Goal: Task Accomplishment & Management: Manage account settings

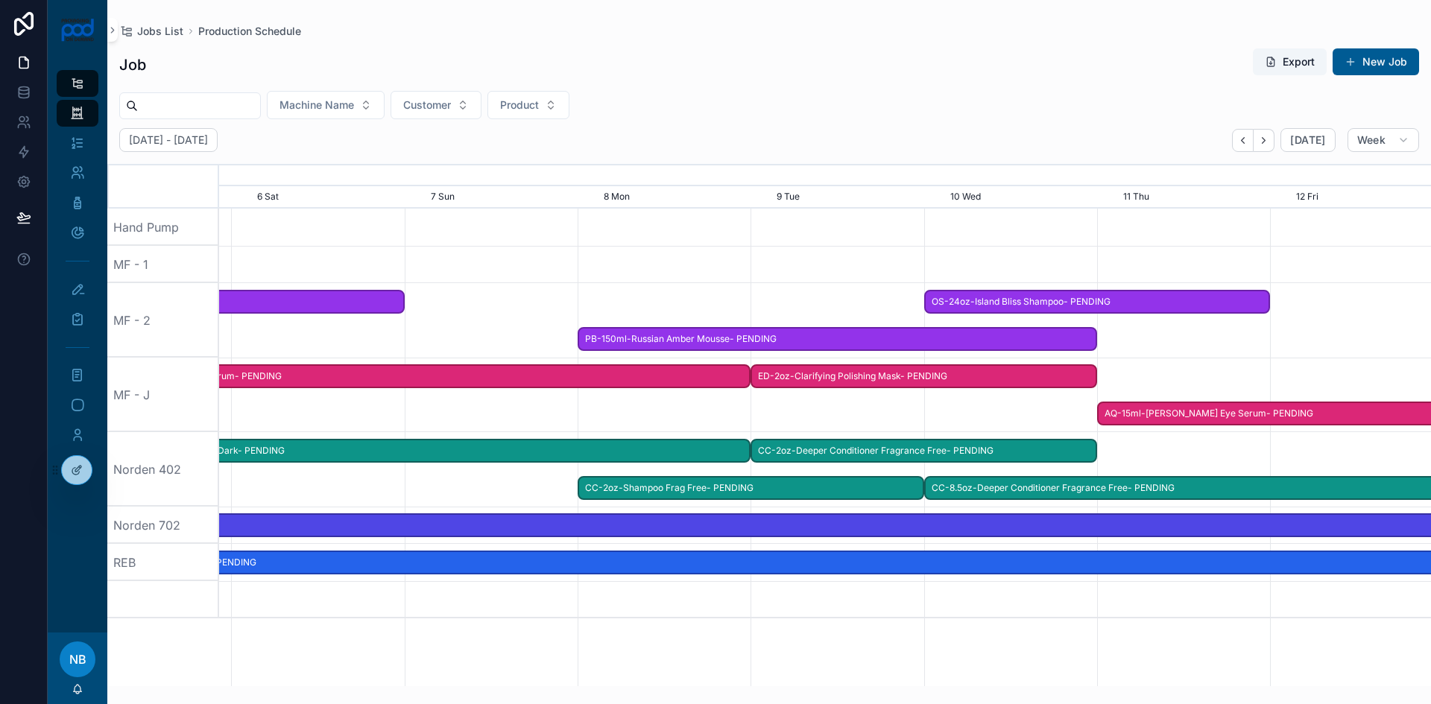
scroll to position [0, 2309]
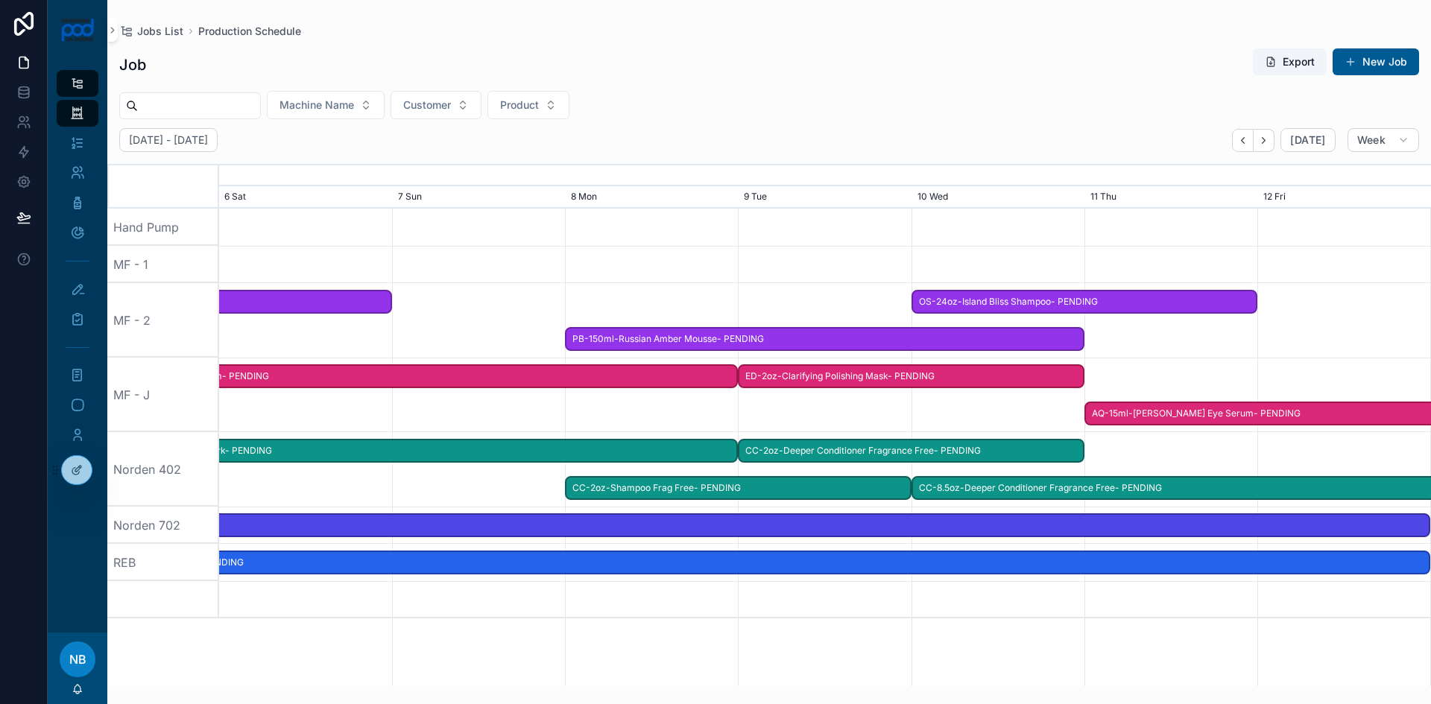
drag, startPoint x: 875, startPoint y: 442, endPoint x: 385, endPoint y: 422, distance: 490.9
drag, startPoint x: 810, startPoint y: 409, endPoint x: 391, endPoint y: 403, distance: 418.3
click at [379, 406] on div at bounding box center [334, 395] width 4849 height 75
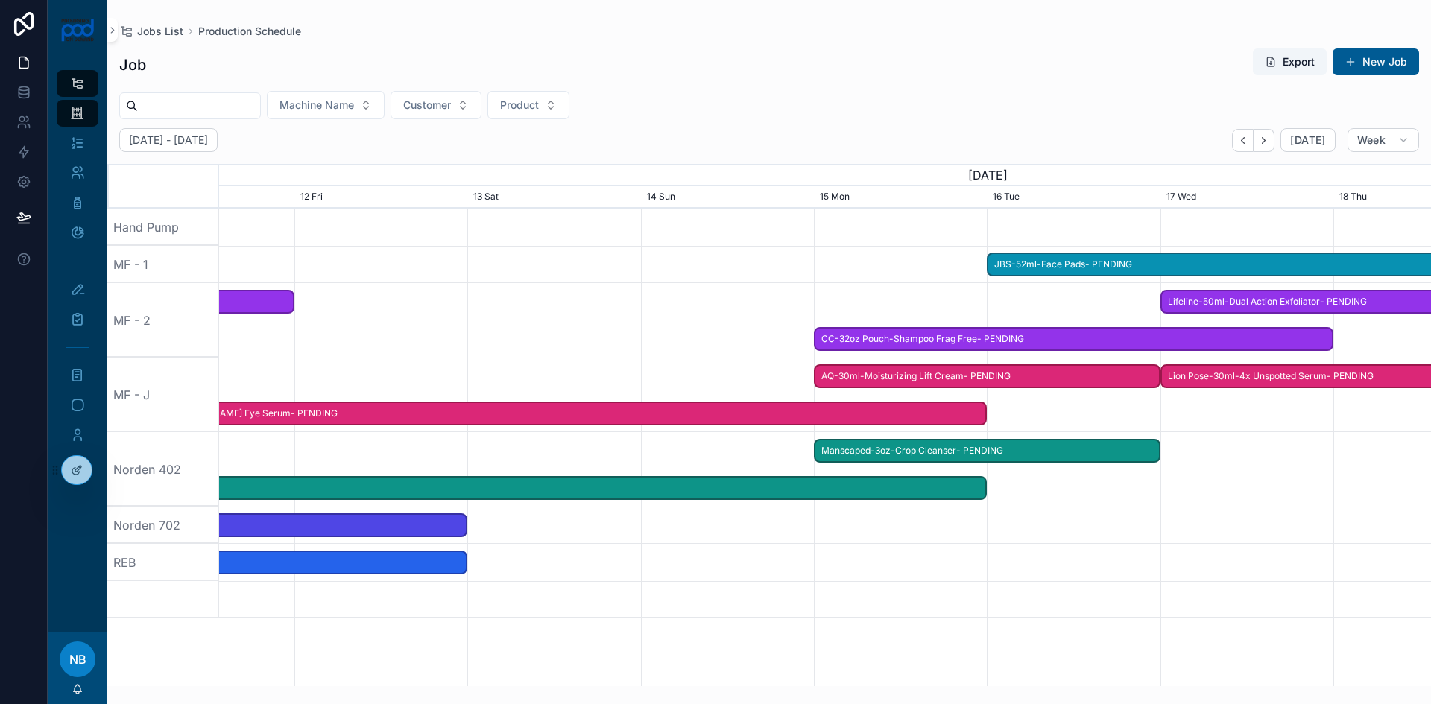
scroll to position [0, 1818]
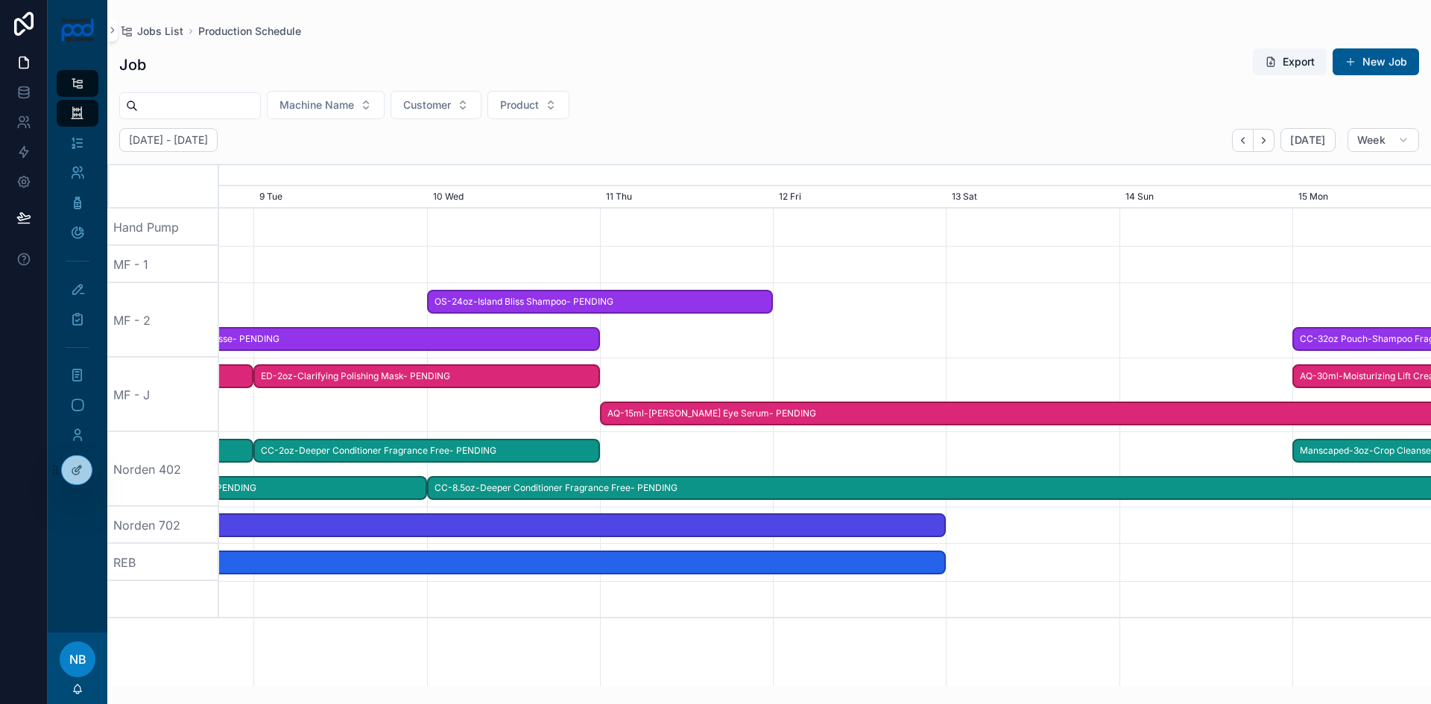
drag, startPoint x: 949, startPoint y: 410, endPoint x: 849, endPoint y: 406, distance: 100.0
click at [602, 405] on span "AQ-15ml-[PERSON_NAME] Eye Serum- PENDING" at bounding box center [1033, 414] width 863 height 25
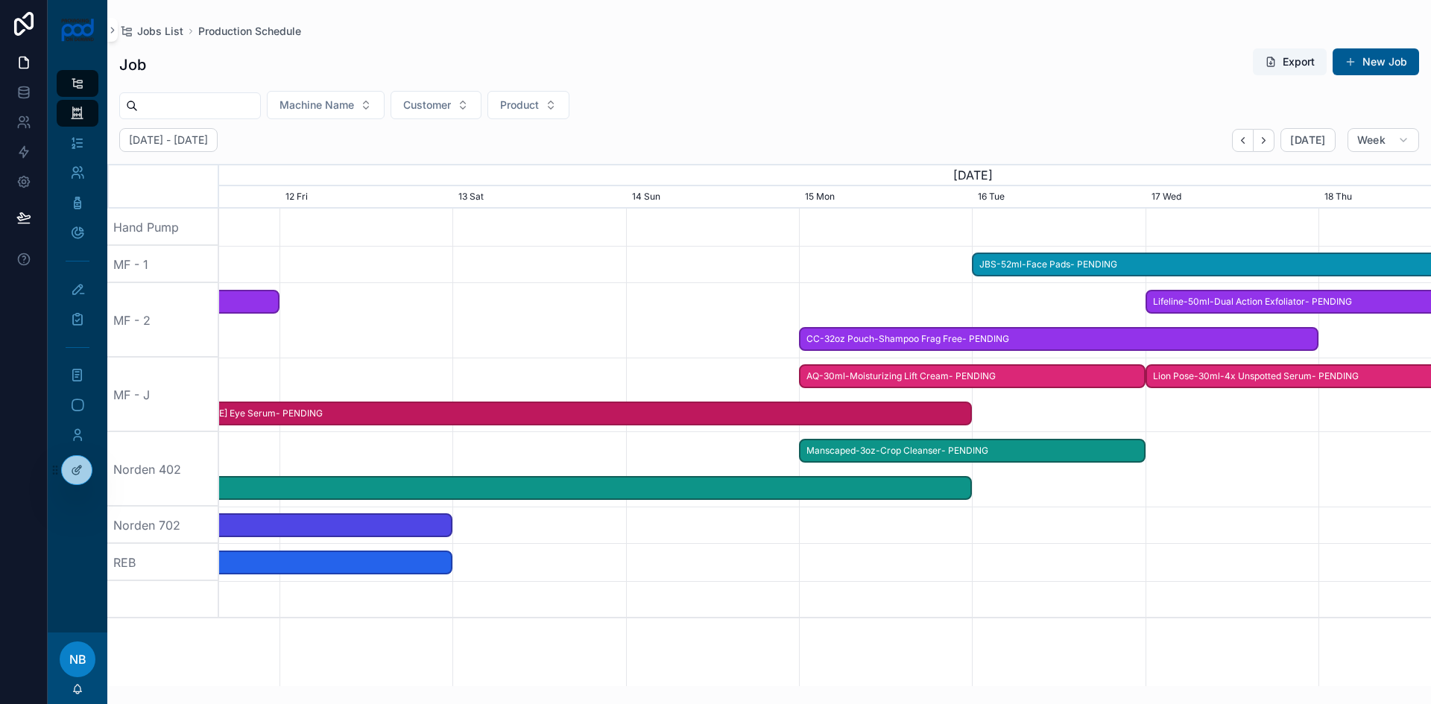
drag, startPoint x: 1022, startPoint y: 414, endPoint x: 971, endPoint y: 410, distance: 51.6
click at [971, 410] on span at bounding box center [962, 414] width 18 height 22
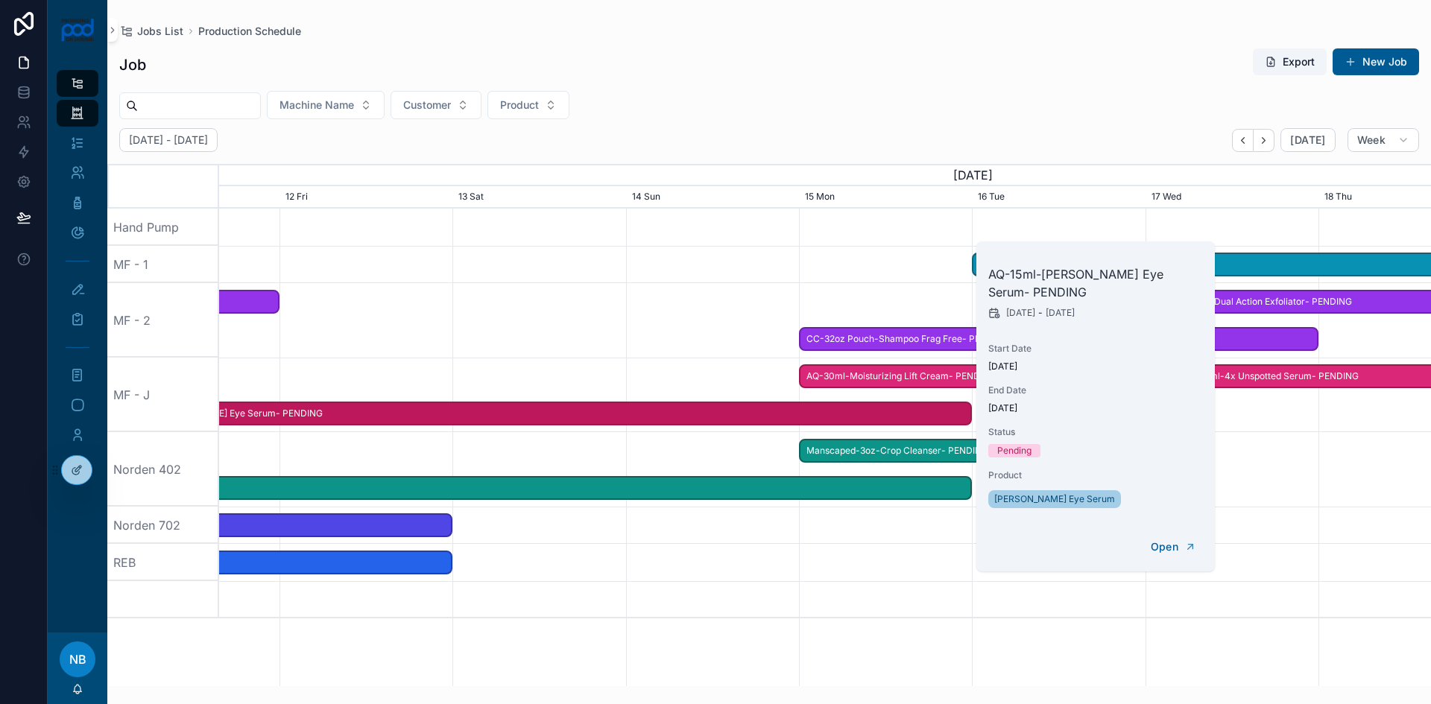
click at [947, 567] on div at bounding box center [825, 562] width 4849 height 37
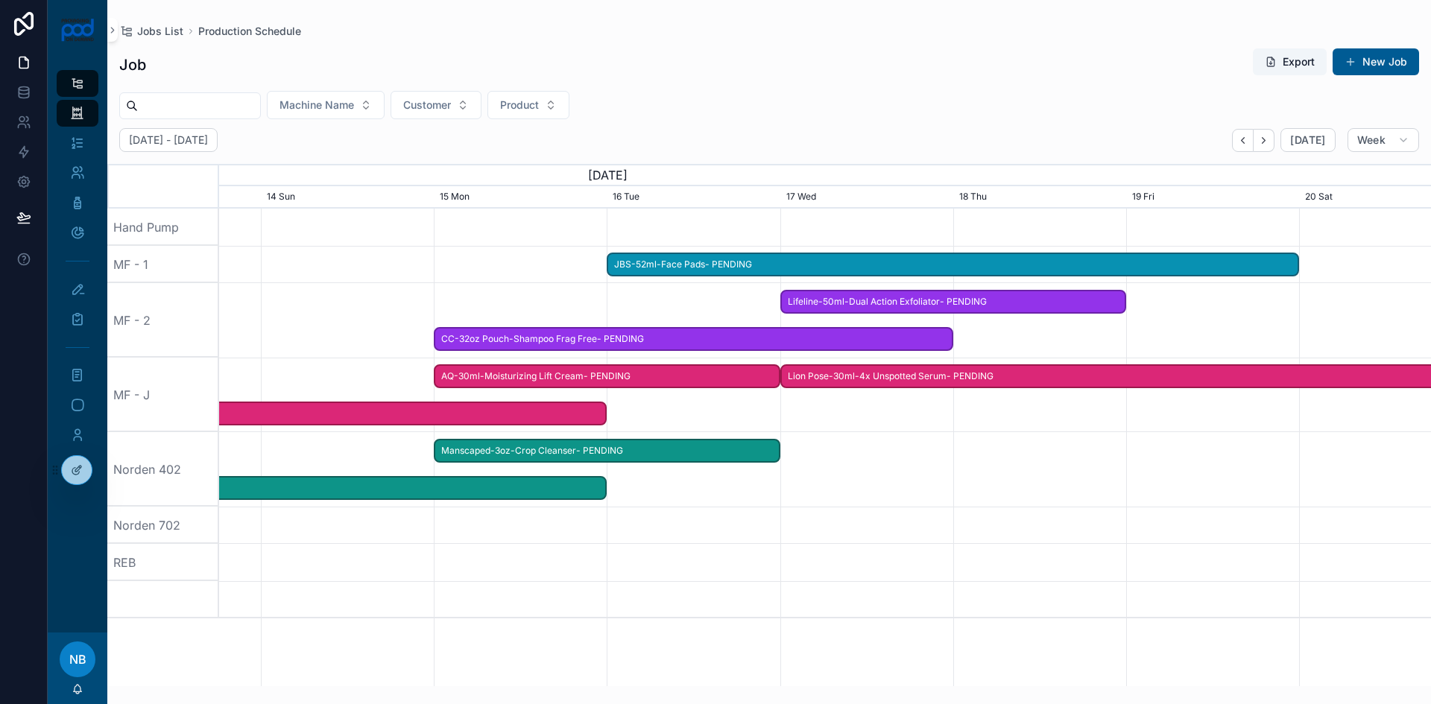
drag, startPoint x: 1043, startPoint y: 546, endPoint x: 654, endPoint y: 538, distance: 389.2
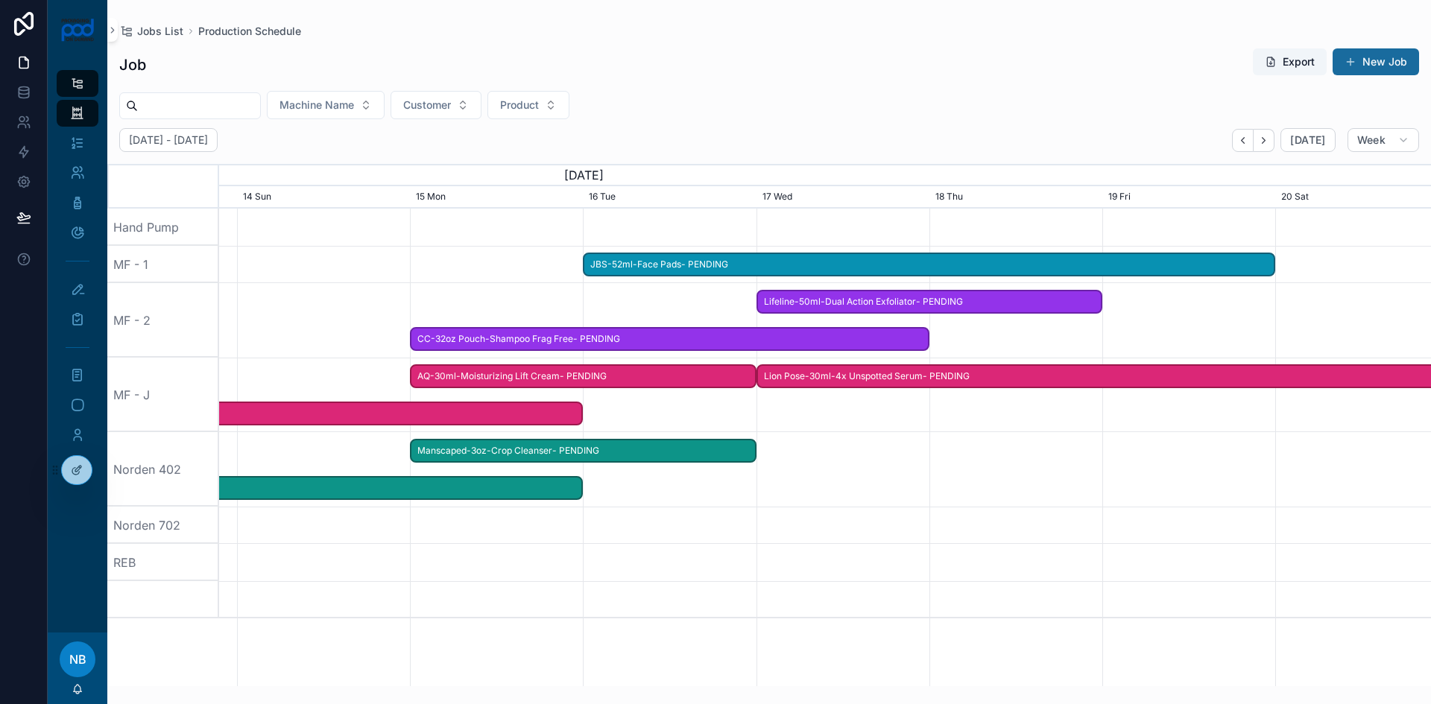
click at [1381, 54] on button "New Job" at bounding box center [1376, 61] width 86 height 27
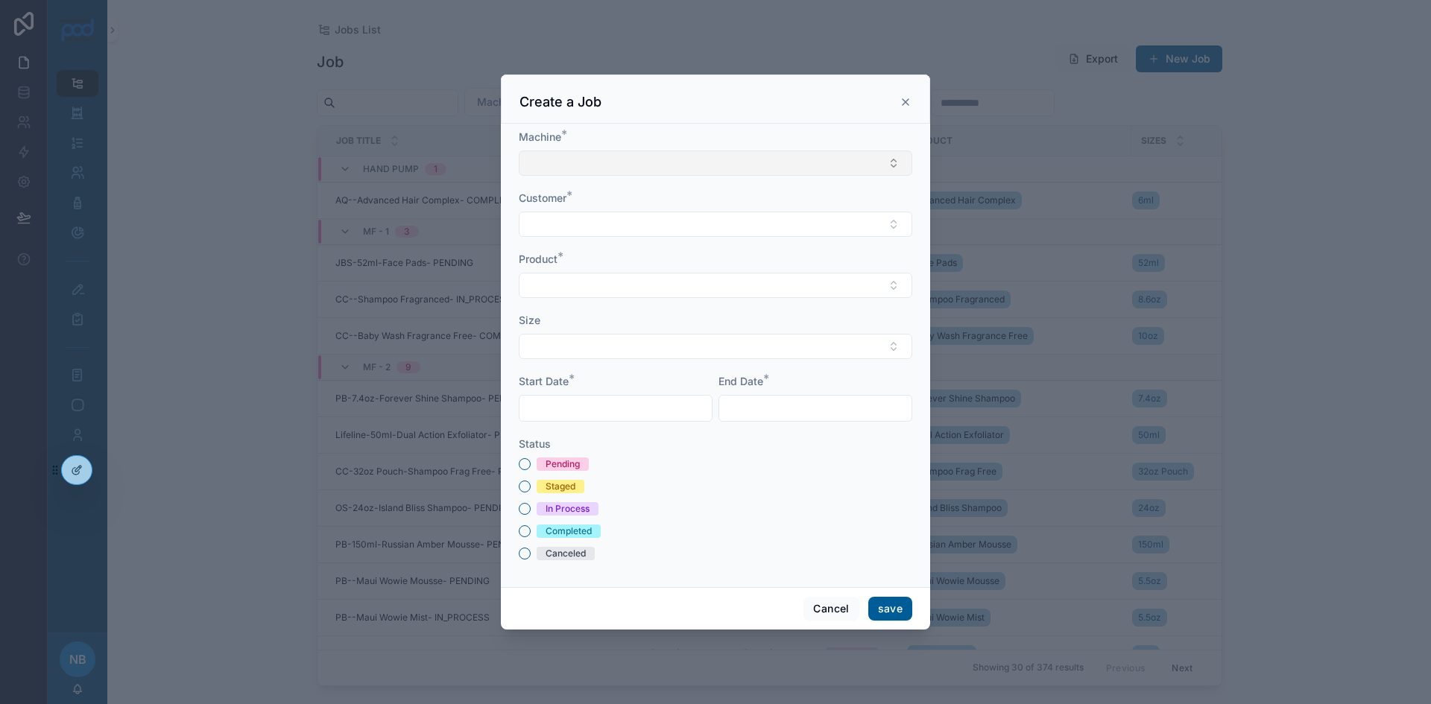
click at [570, 163] on button "Select Button" at bounding box center [716, 163] width 394 height 25
click at [570, 340] on span "Norden 402" at bounding box center [559, 341] width 60 height 15
click at [580, 224] on button "Select Button" at bounding box center [716, 225] width 394 height 25
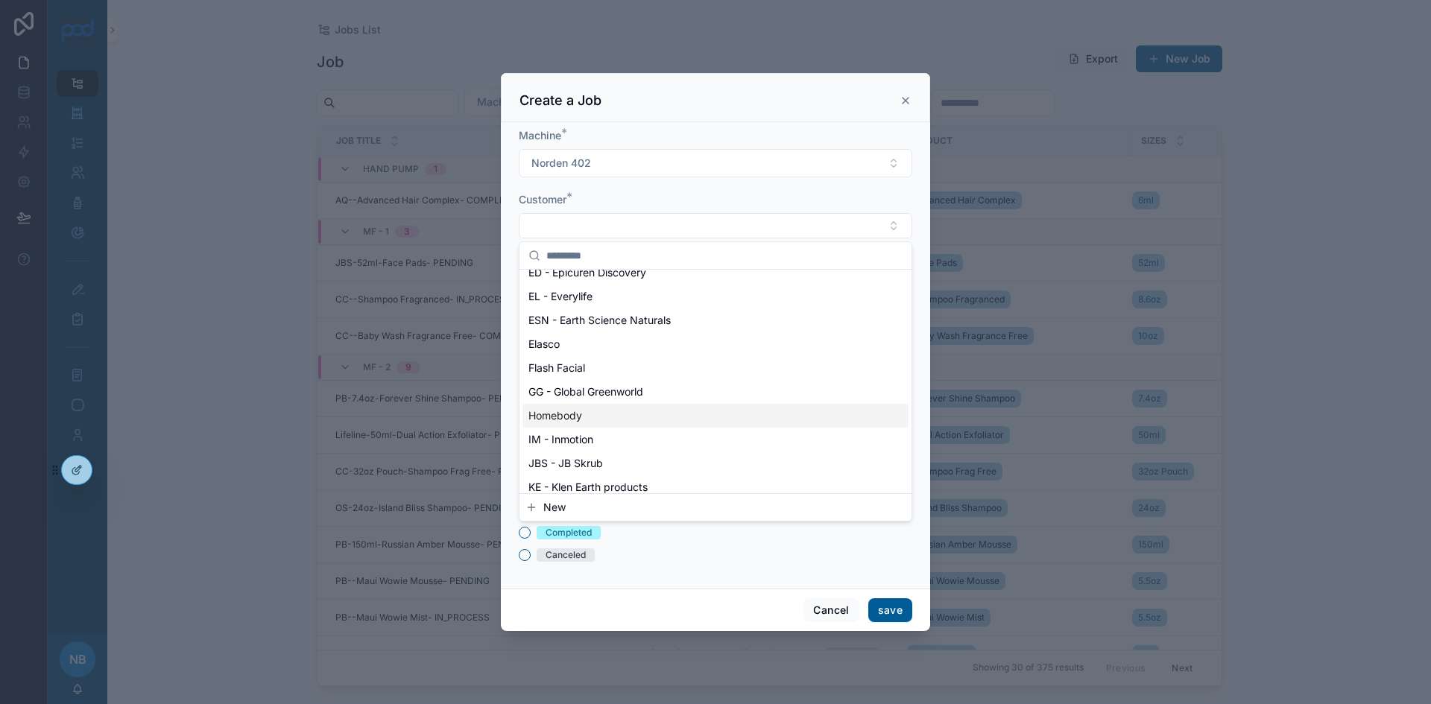
scroll to position [373, 0]
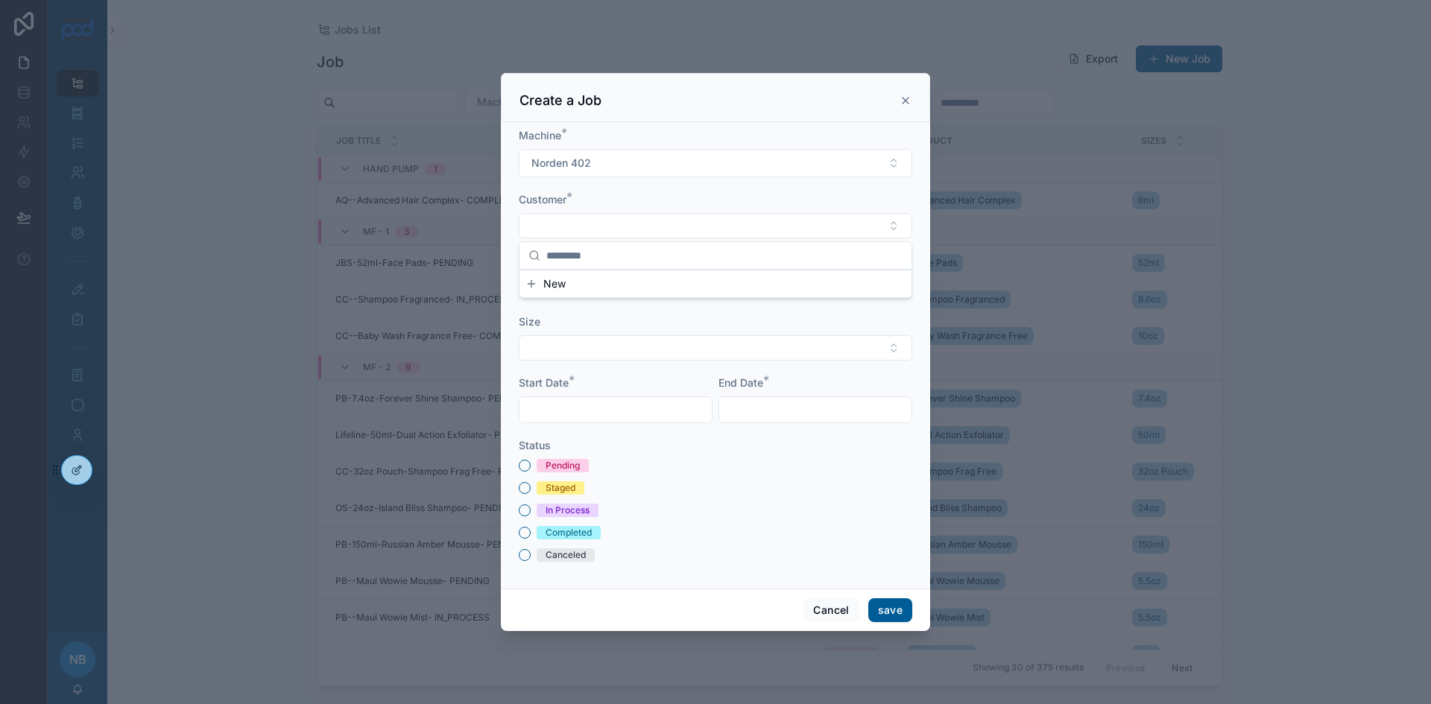
click at [905, 97] on icon at bounding box center [906, 101] width 12 height 12
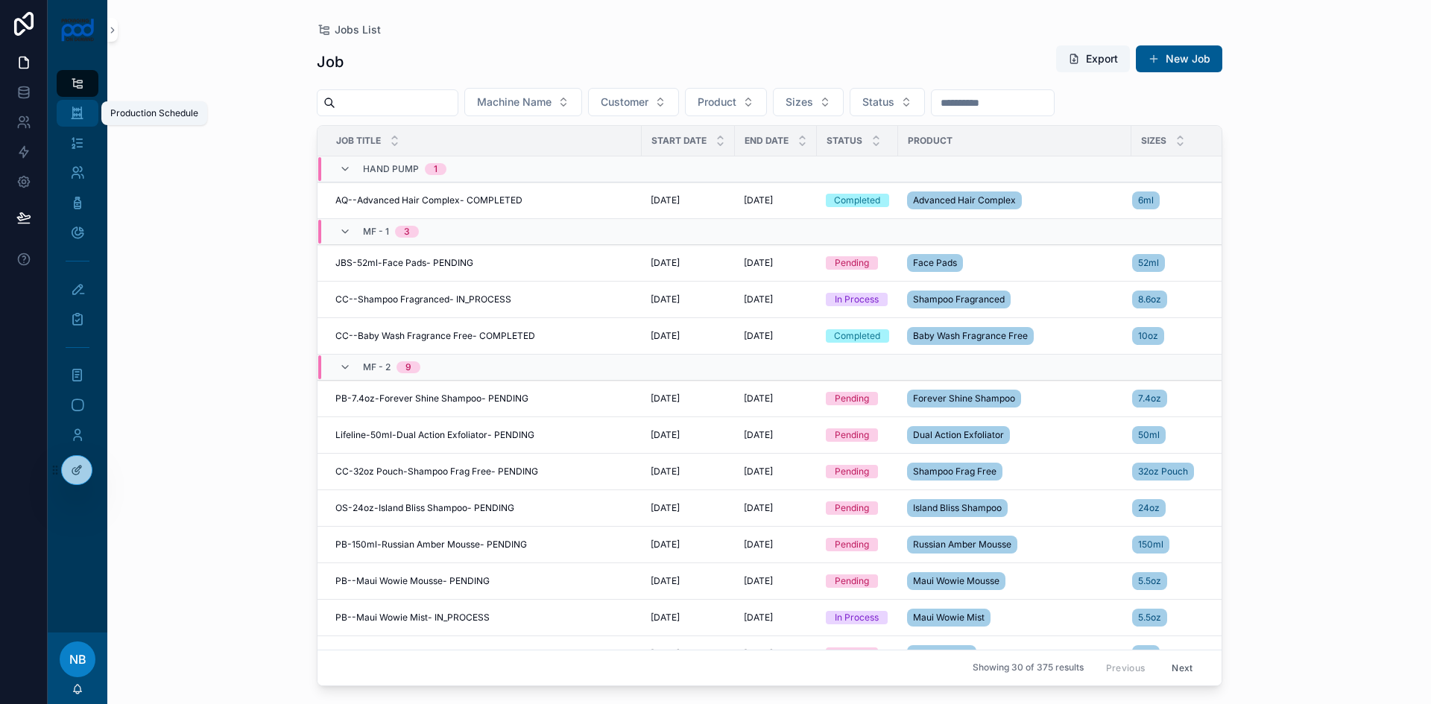
click at [86, 119] on div "Production Schedule" at bounding box center [78, 113] width 24 height 24
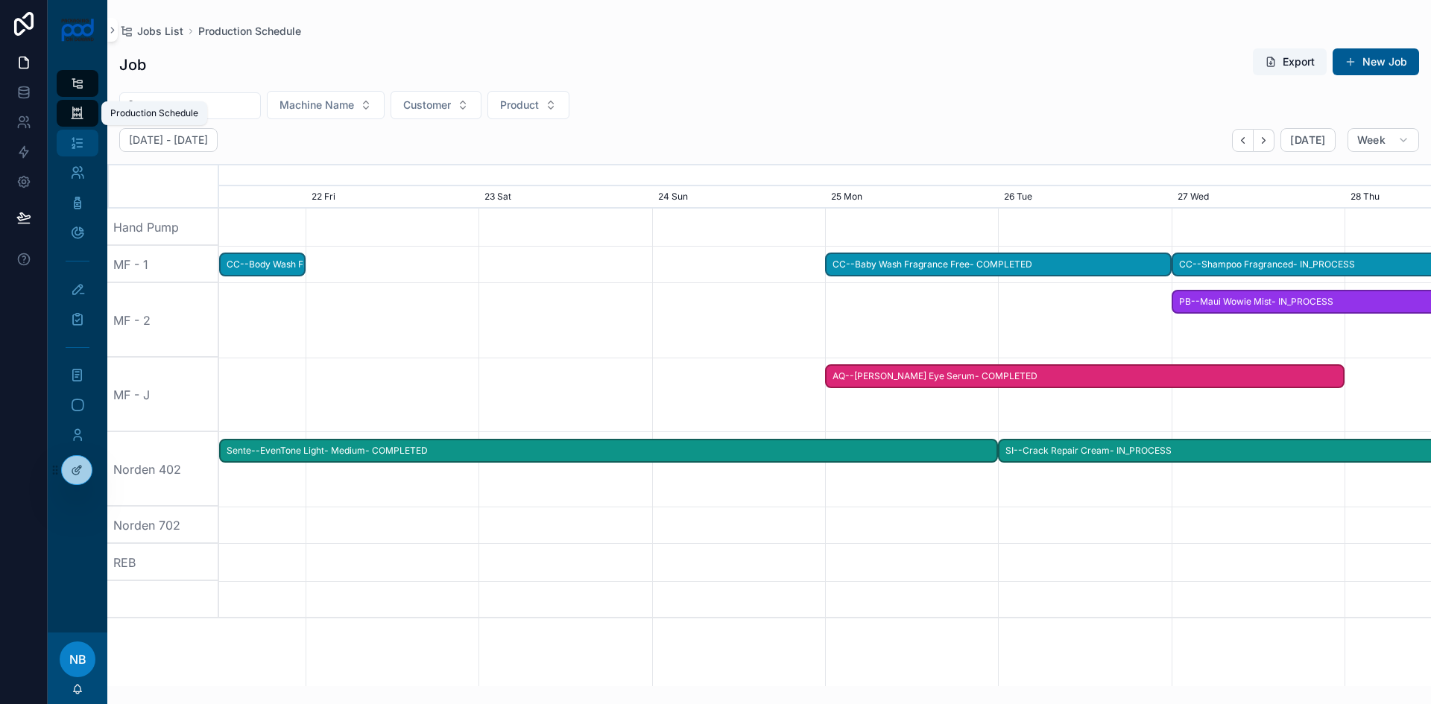
scroll to position [0, 1818]
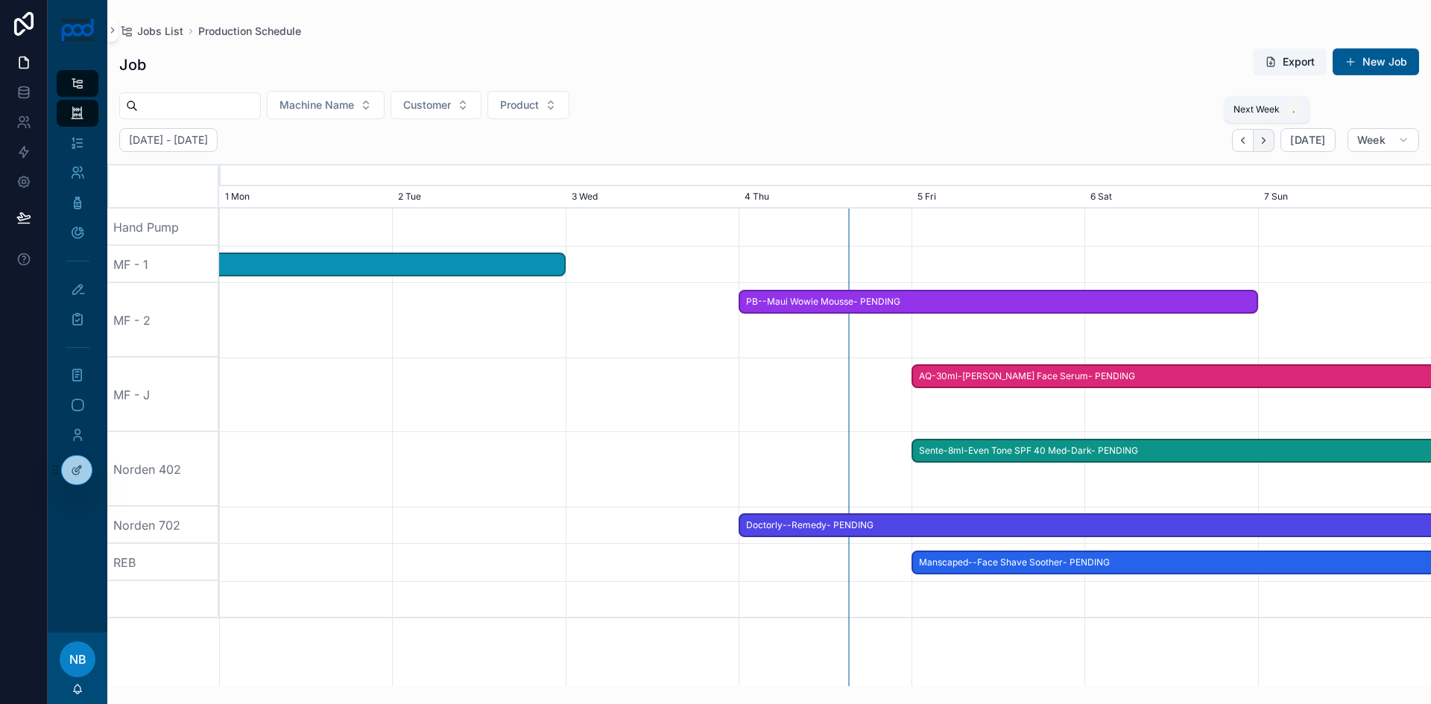
click at [1266, 142] on icon "button" at bounding box center [1264, 140] width 3 height 6
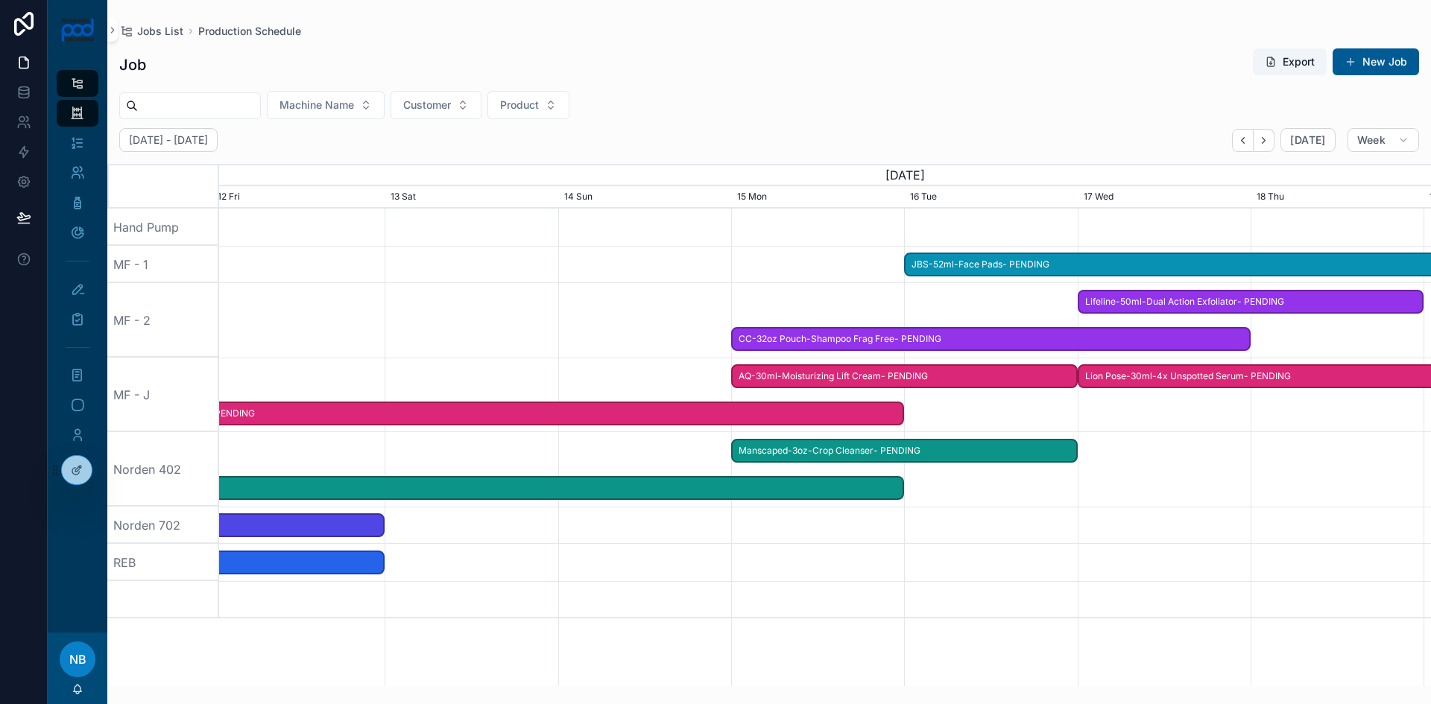
scroll to position [0, 2525]
drag, startPoint x: 1206, startPoint y: 343, endPoint x: 499, endPoint y: 332, distance: 706.8
click at [499, 332] on div at bounding box center [118, 320] width 4849 height 75
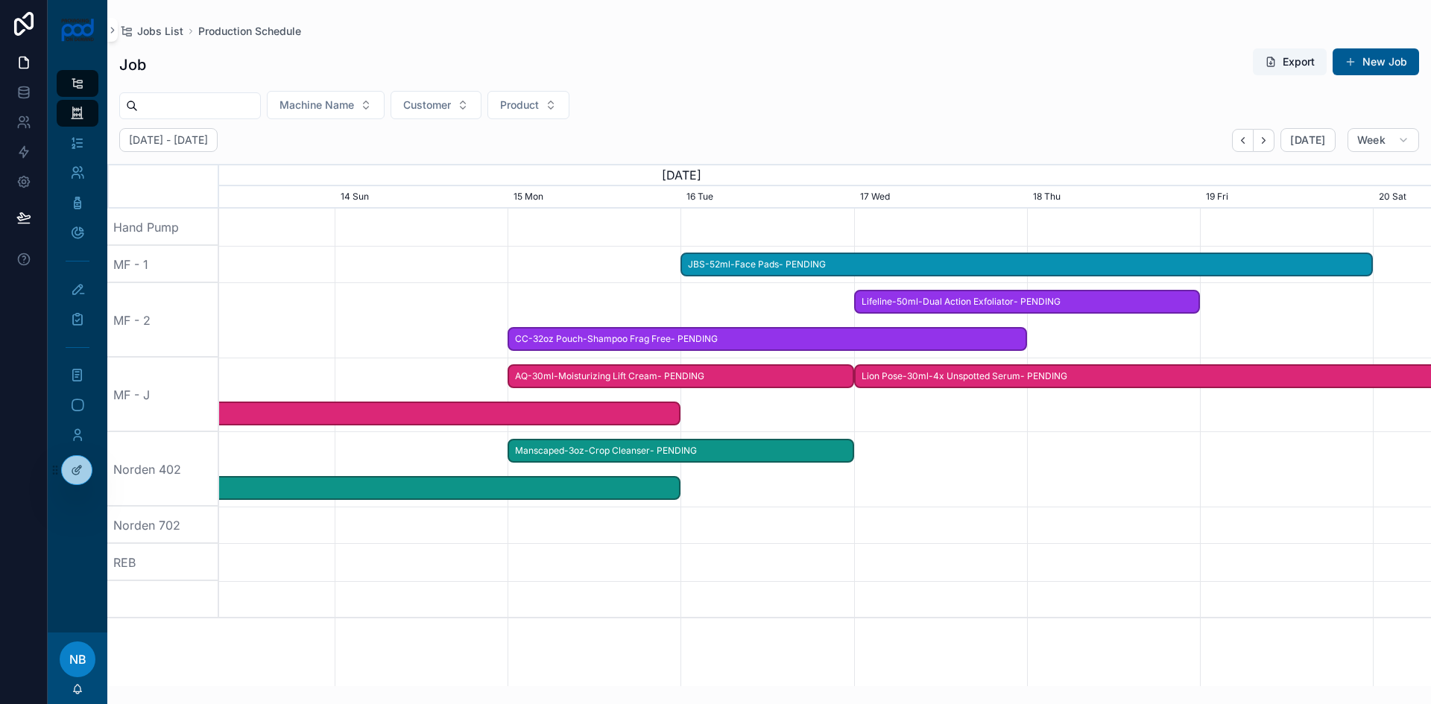
scroll to position [0, 0]
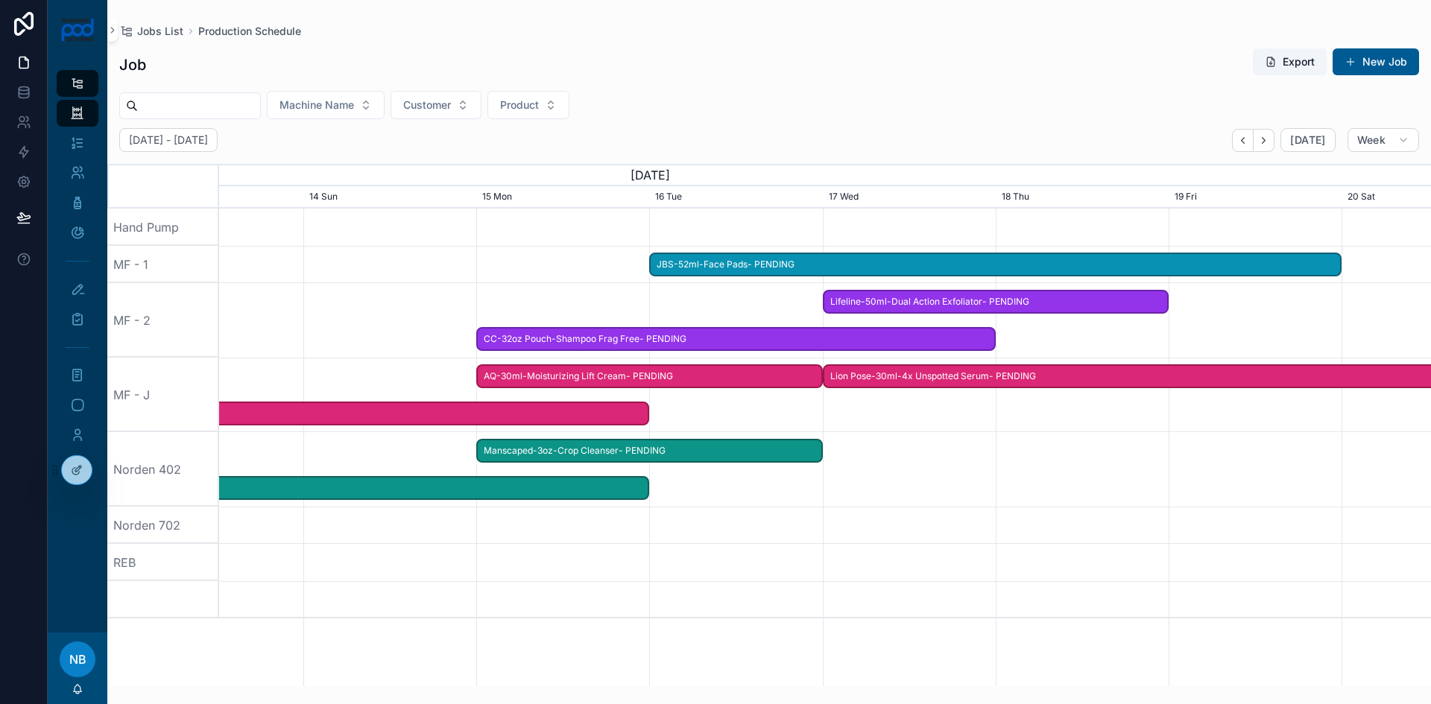
drag, startPoint x: 1045, startPoint y: 495, endPoint x: 757, endPoint y: 484, distance: 288.7
click at [708, 453] on span "Manscaped-3oz-Crop Cleanser- PENDING" at bounding box center [648, 451] width 344 height 25
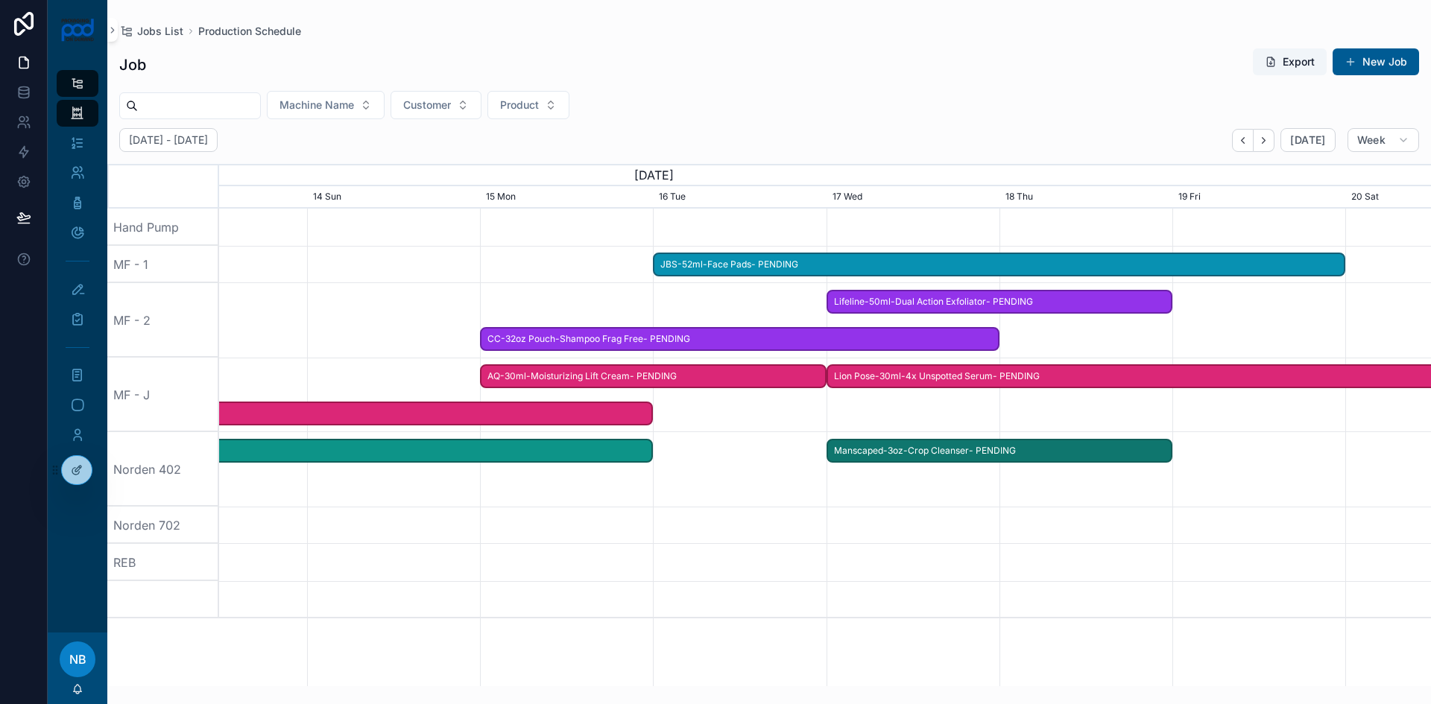
drag, startPoint x: 707, startPoint y: 453, endPoint x: 1062, endPoint y: 449, distance: 354.9
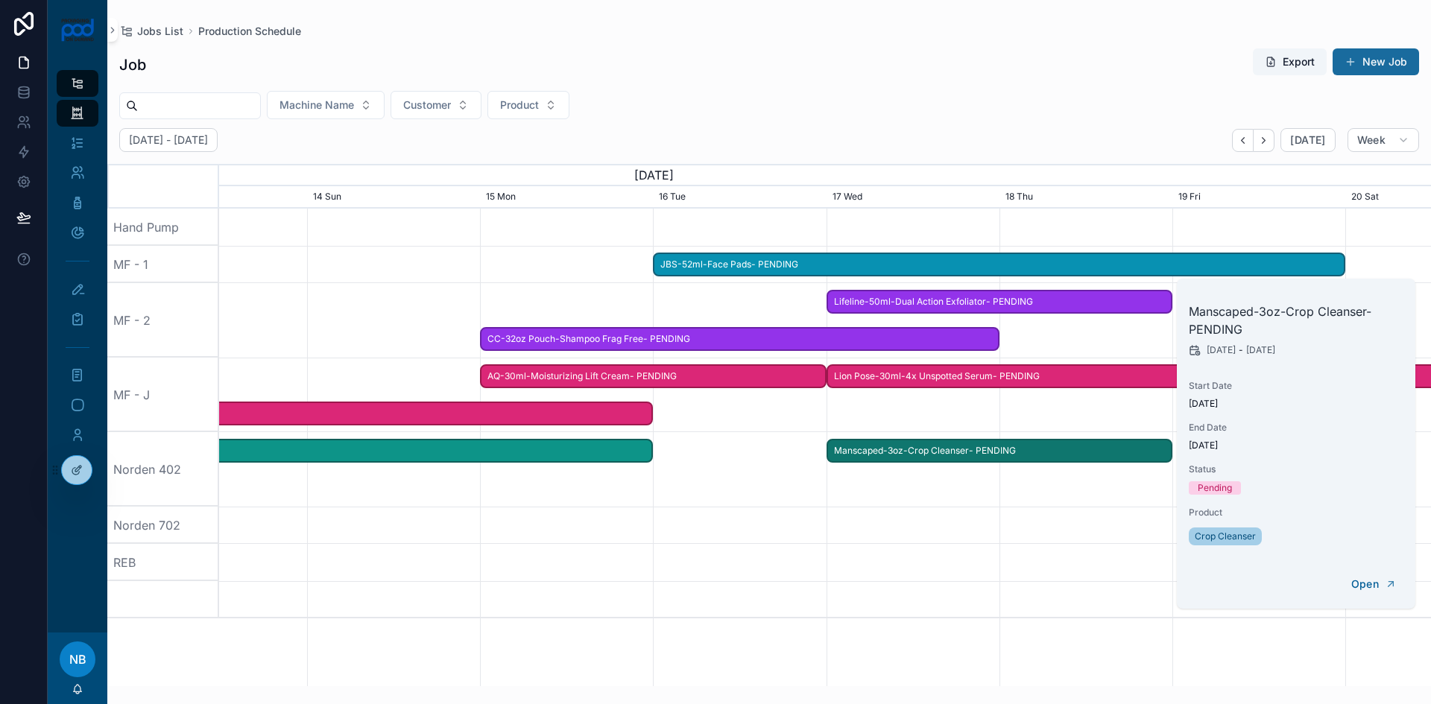
click at [1360, 62] on button "New Job" at bounding box center [1376, 61] width 86 height 27
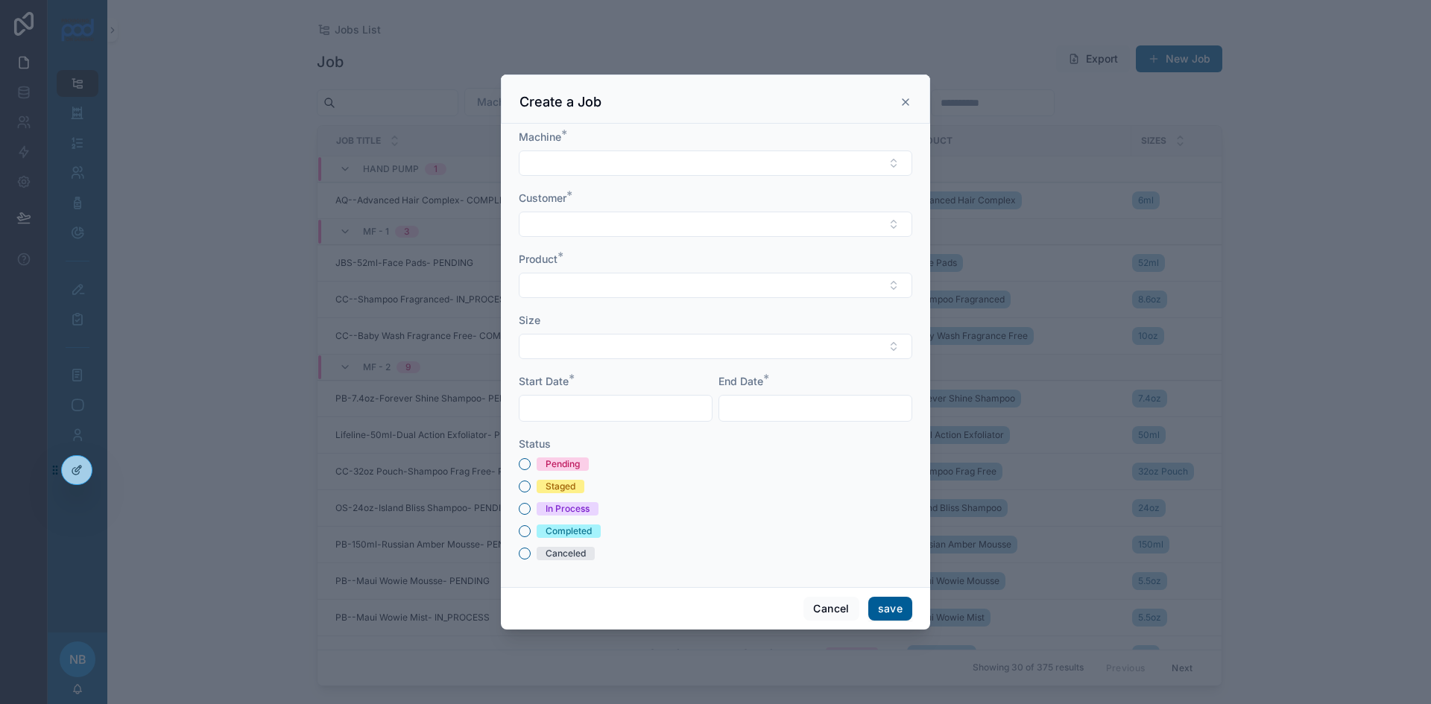
click at [563, 401] on input "text" at bounding box center [616, 408] width 192 height 21
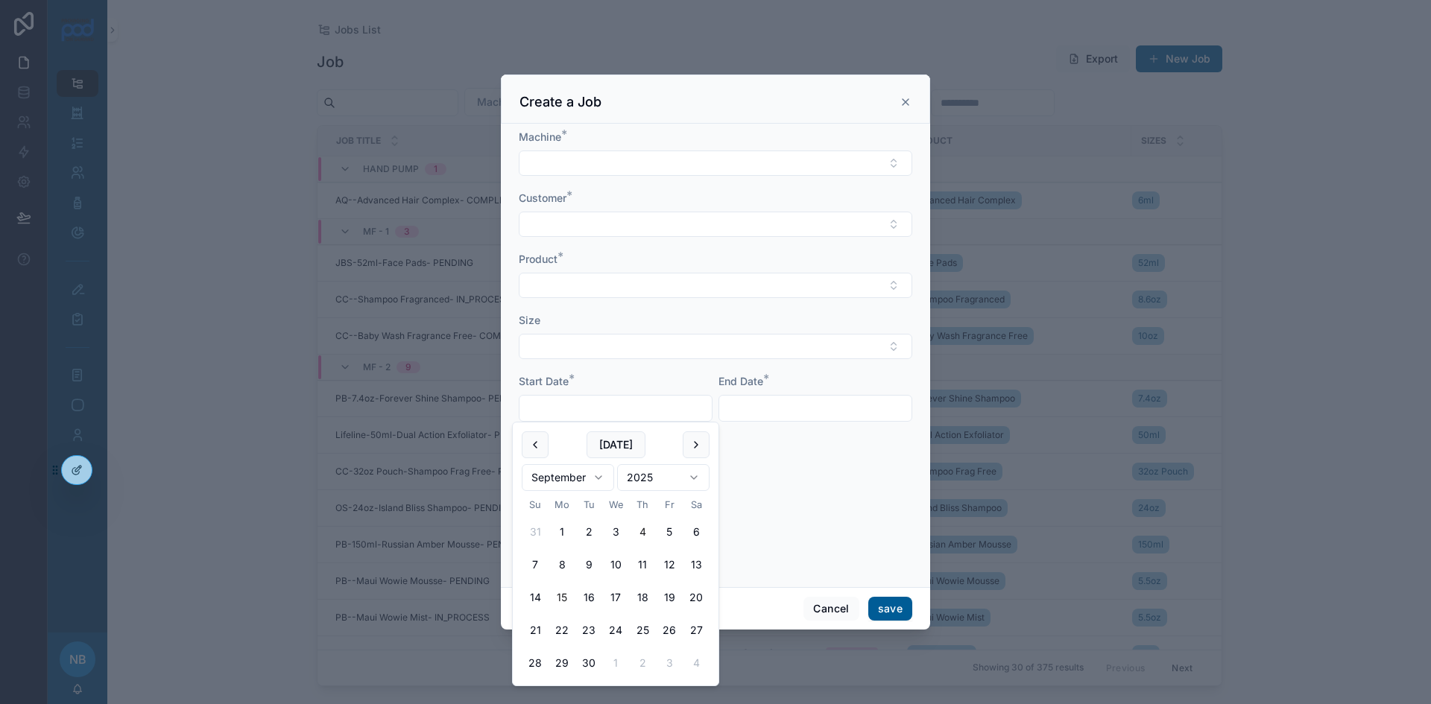
click at [567, 596] on button "15" at bounding box center [562, 597] width 27 height 27
type input "*********"
click at [769, 412] on input "text" at bounding box center [815, 408] width 192 height 21
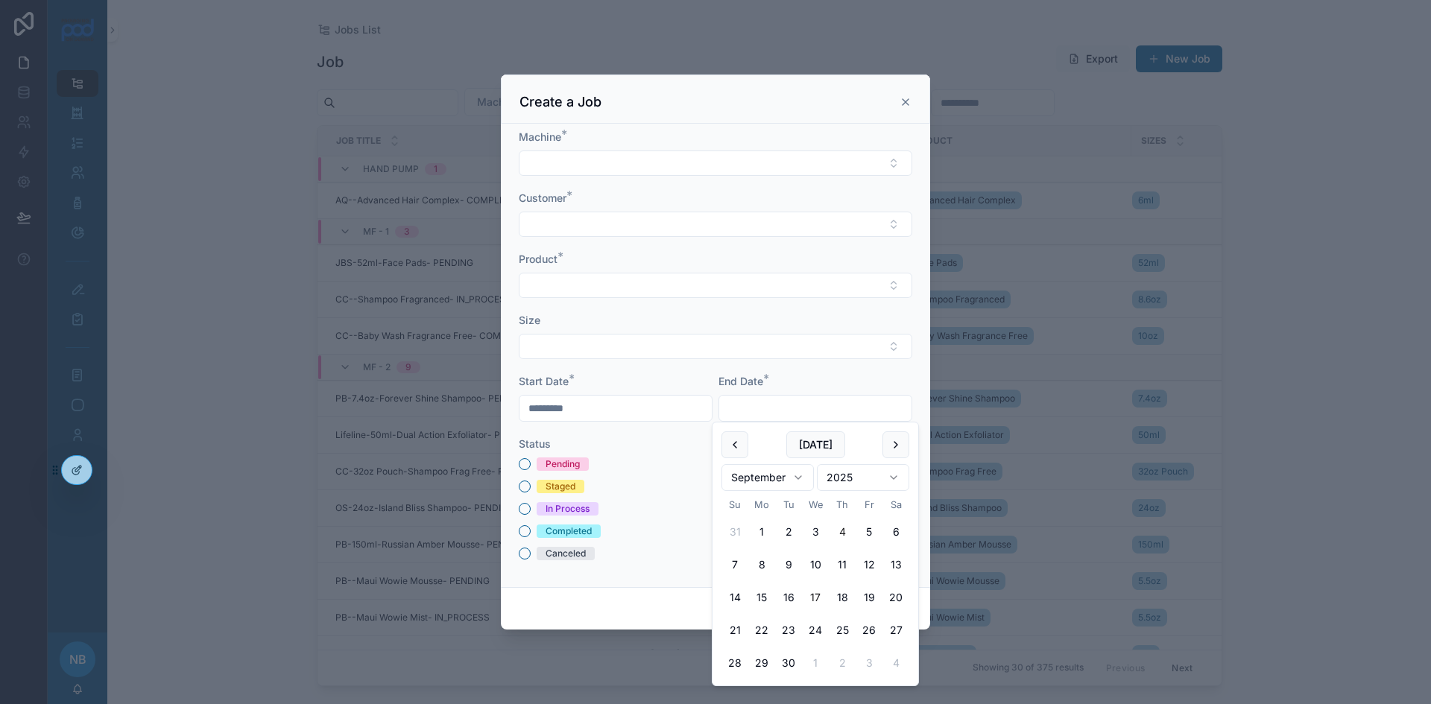
click at [817, 594] on button "17" at bounding box center [815, 597] width 27 height 27
click at [607, 167] on button "Select Button" at bounding box center [716, 163] width 394 height 25
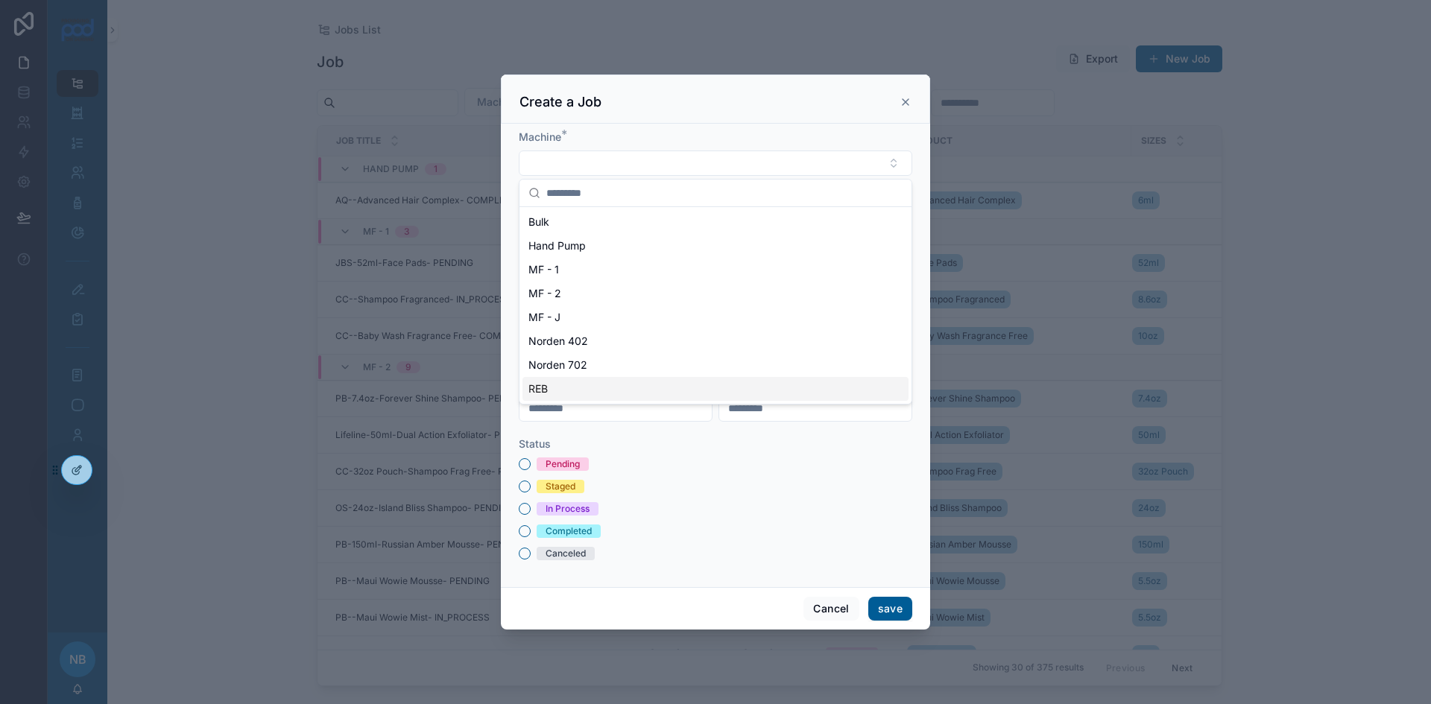
click at [660, 471] on div "Pending" at bounding box center [716, 464] width 394 height 13
click at [775, 412] on input "*********" at bounding box center [815, 408] width 192 height 21
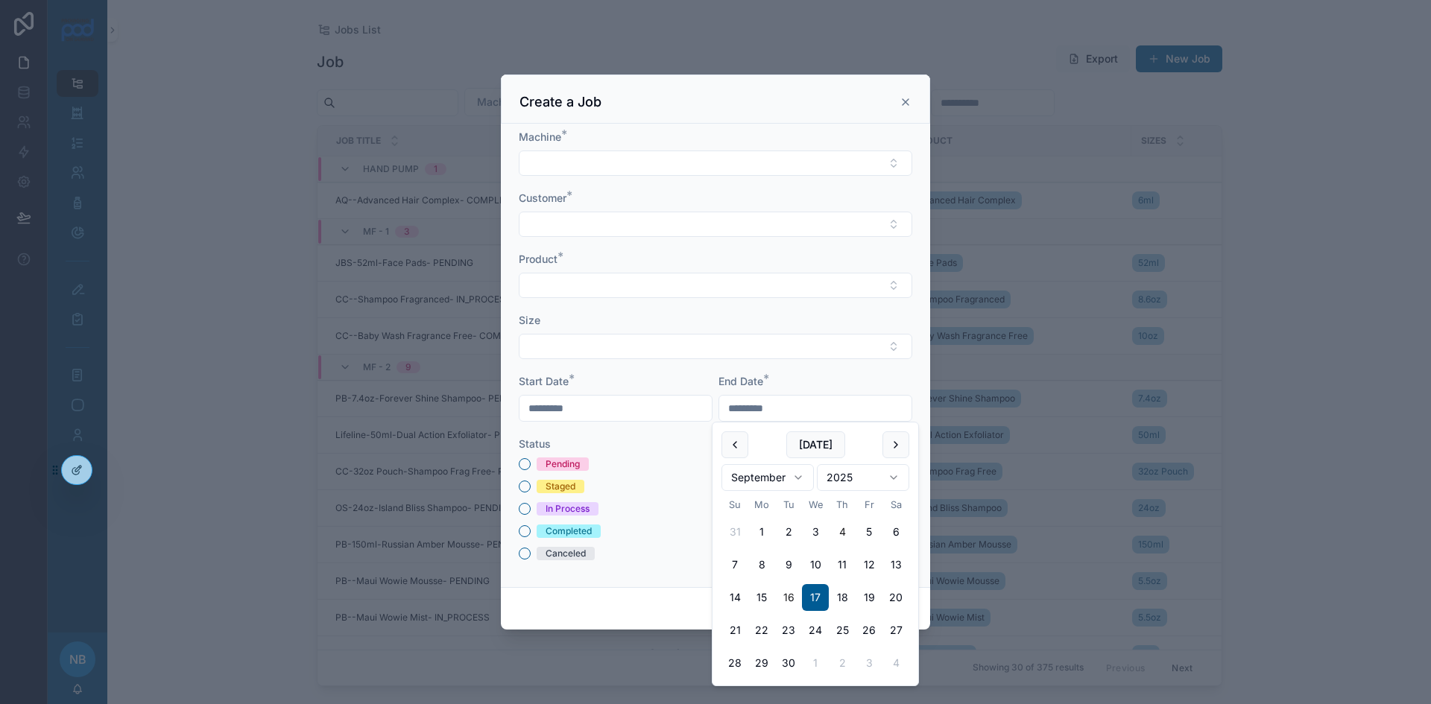
click at [788, 596] on button "16" at bounding box center [788, 597] width 27 height 27
type input "*********"
click at [628, 172] on button "Select Button" at bounding box center [716, 163] width 394 height 25
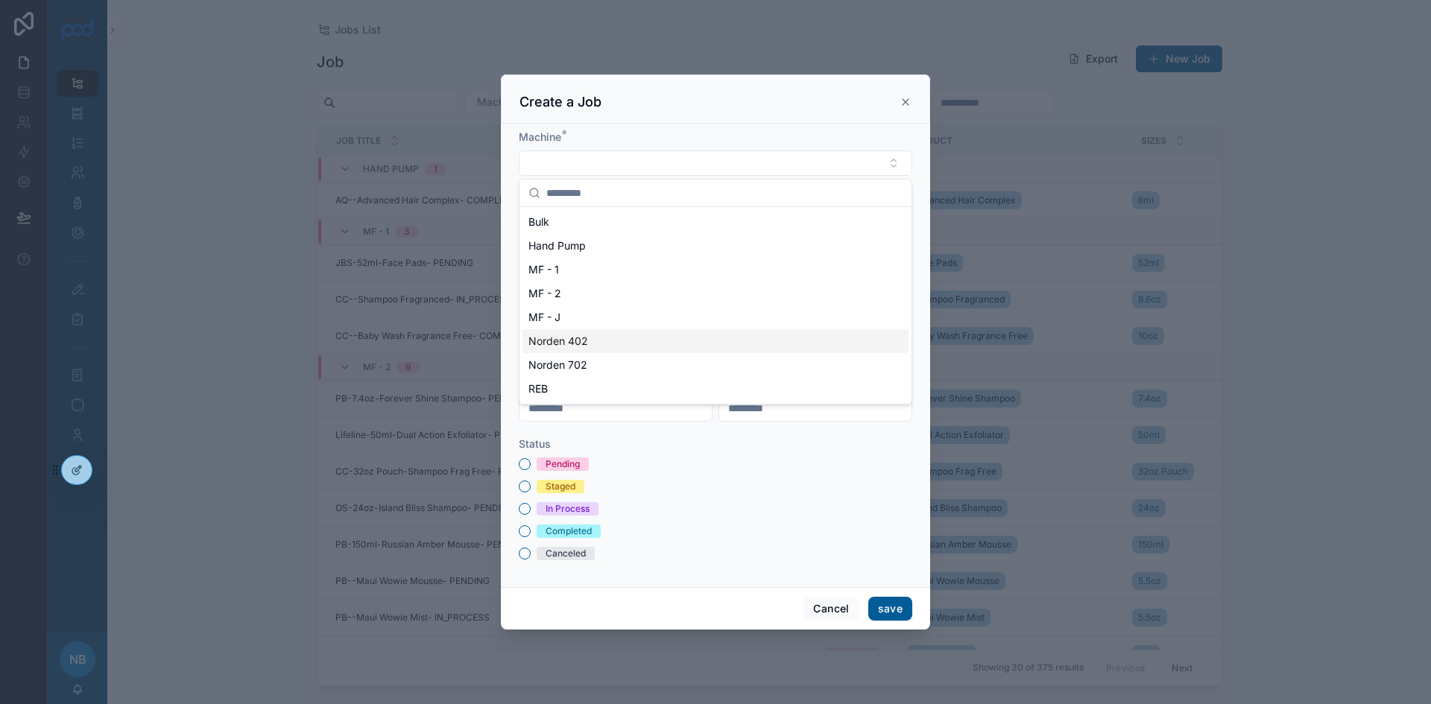
click at [590, 343] on div "Norden 402" at bounding box center [716, 342] width 386 height 24
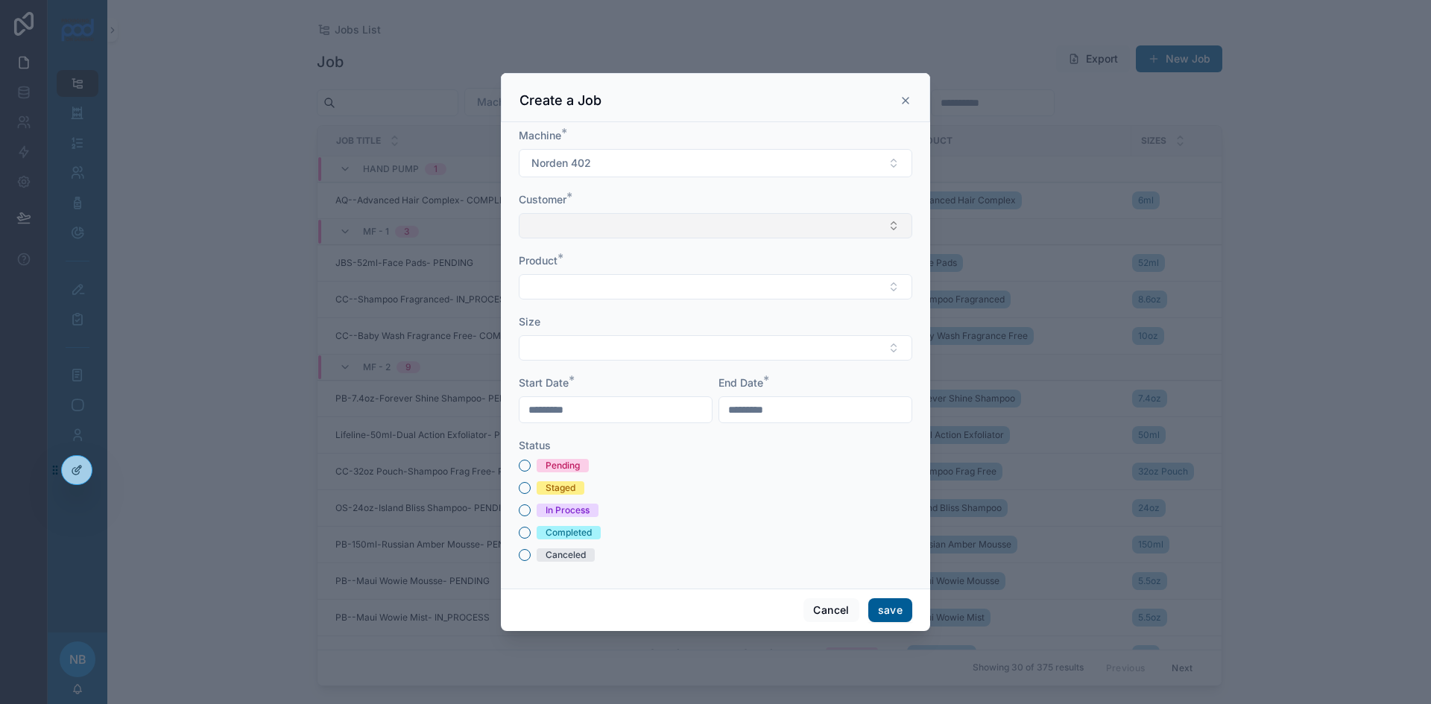
click at [555, 227] on button "Select Button" at bounding box center [716, 225] width 394 height 25
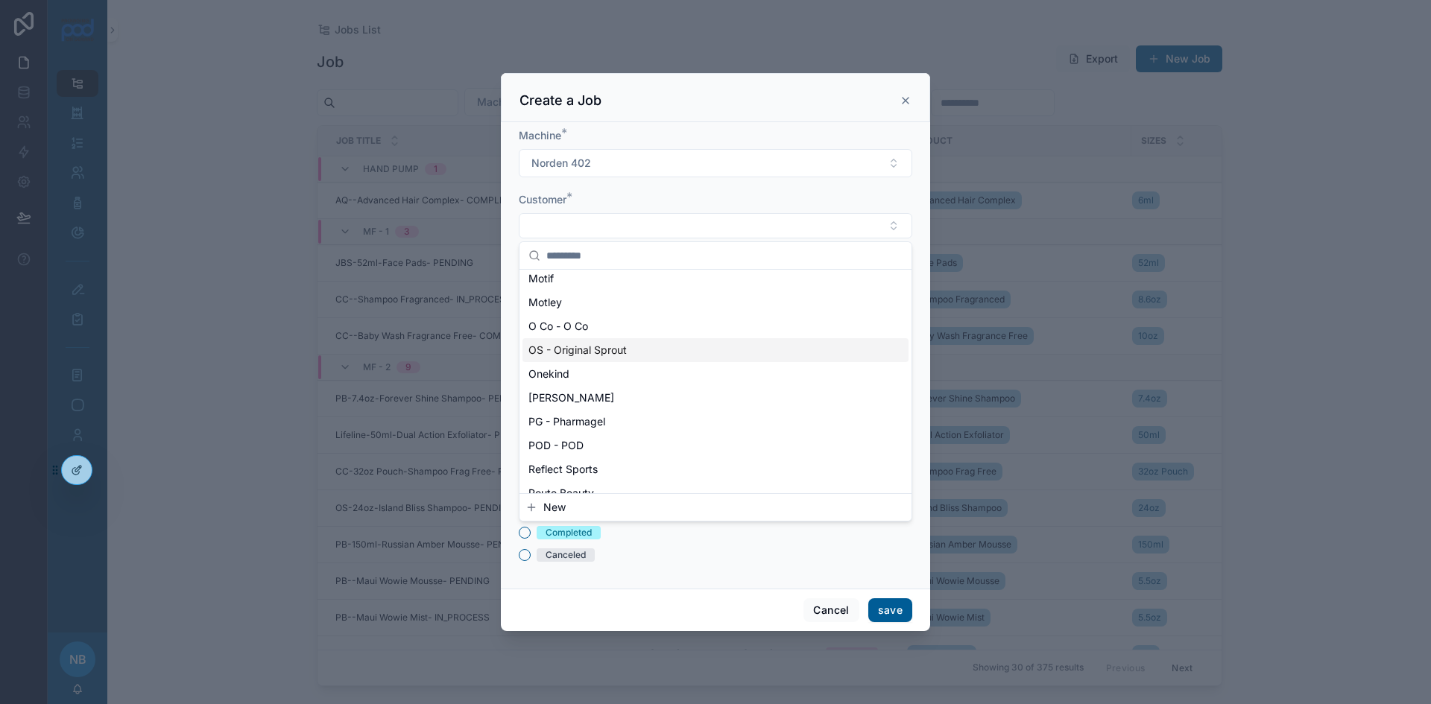
click at [587, 350] on span "OS - Original Sprout" at bounding box center [578, 350] width 98 height 15
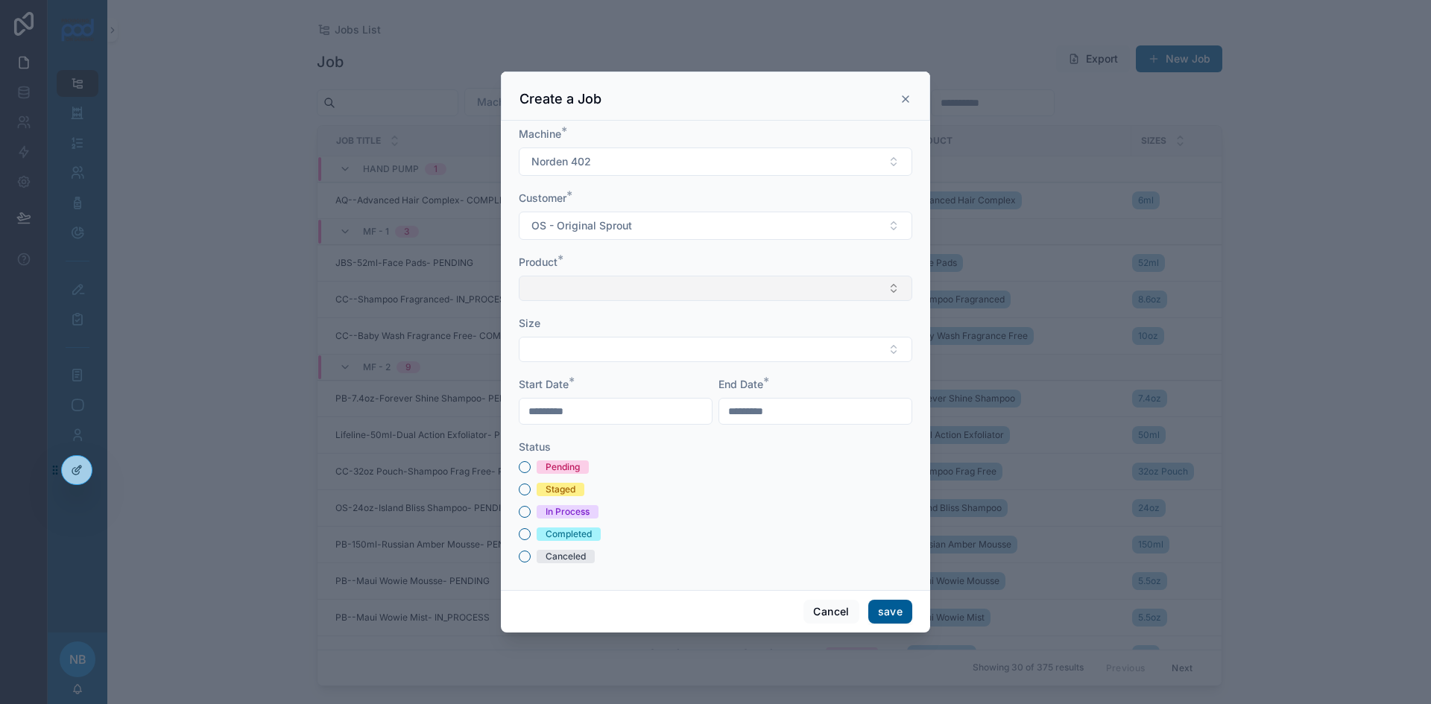
click at [552, 291] on button "Select Button" at bounding box center [716, 288] width 394 height 25
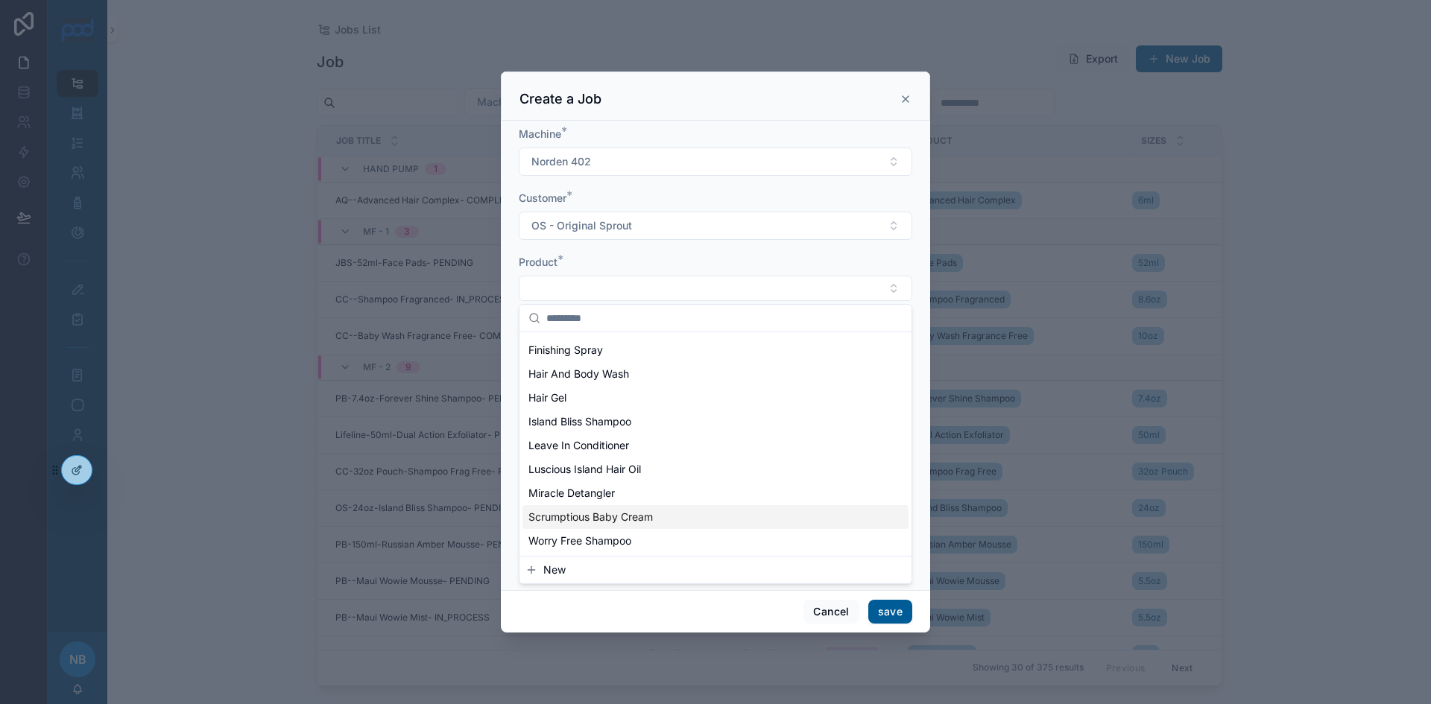
click at [608, 517] on span "Scrumptious Baby Cream" at bounding box center [591, 517] width 124 height 15
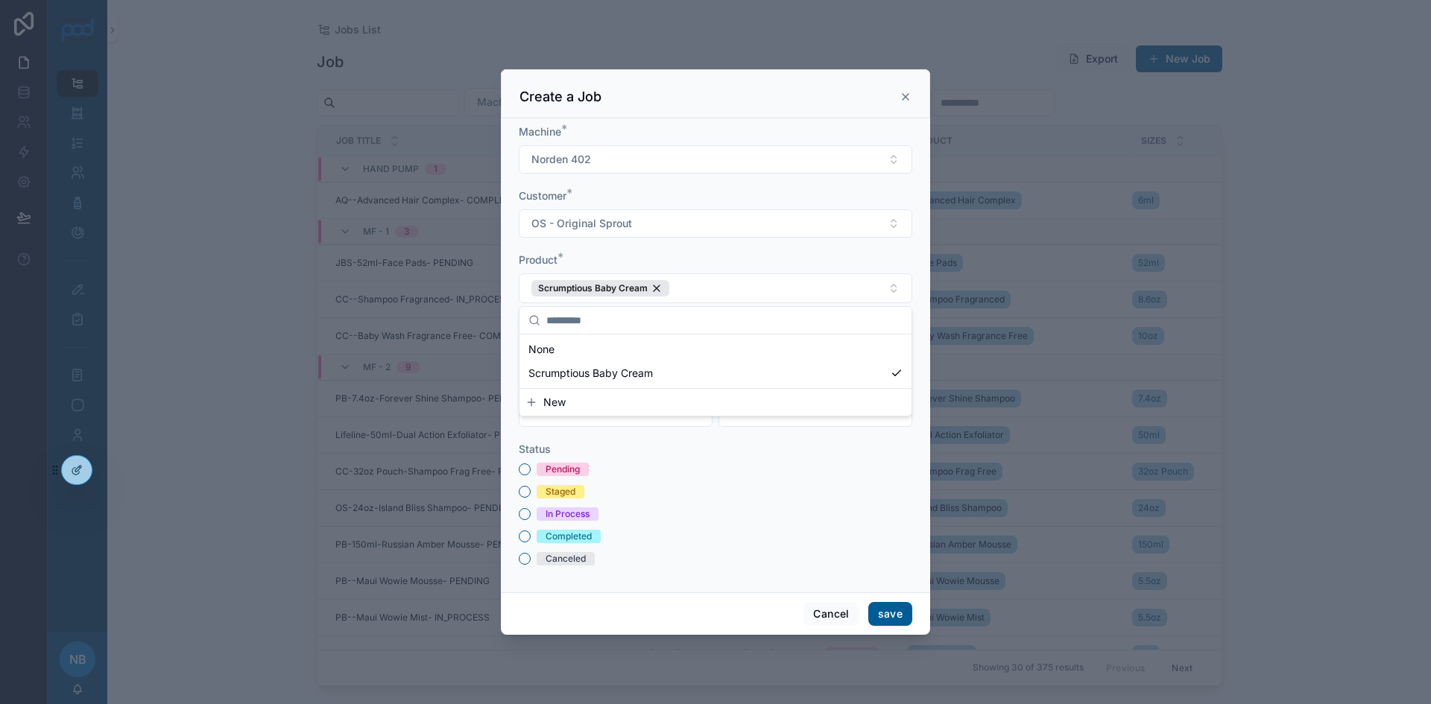
click at [511, 286] on div "Machine * Norden 402 Customer * OS - Original Sprout Product * Scrumptious Baby…" at bounding box center [715, 356] width 429 height 474
click at [563, 345] on button "Select Button" at bounding box center [716, 351] width 394 height 25
click at [582, 514] on div "8oz" at bounding box center [716, 506] width 386 height 24
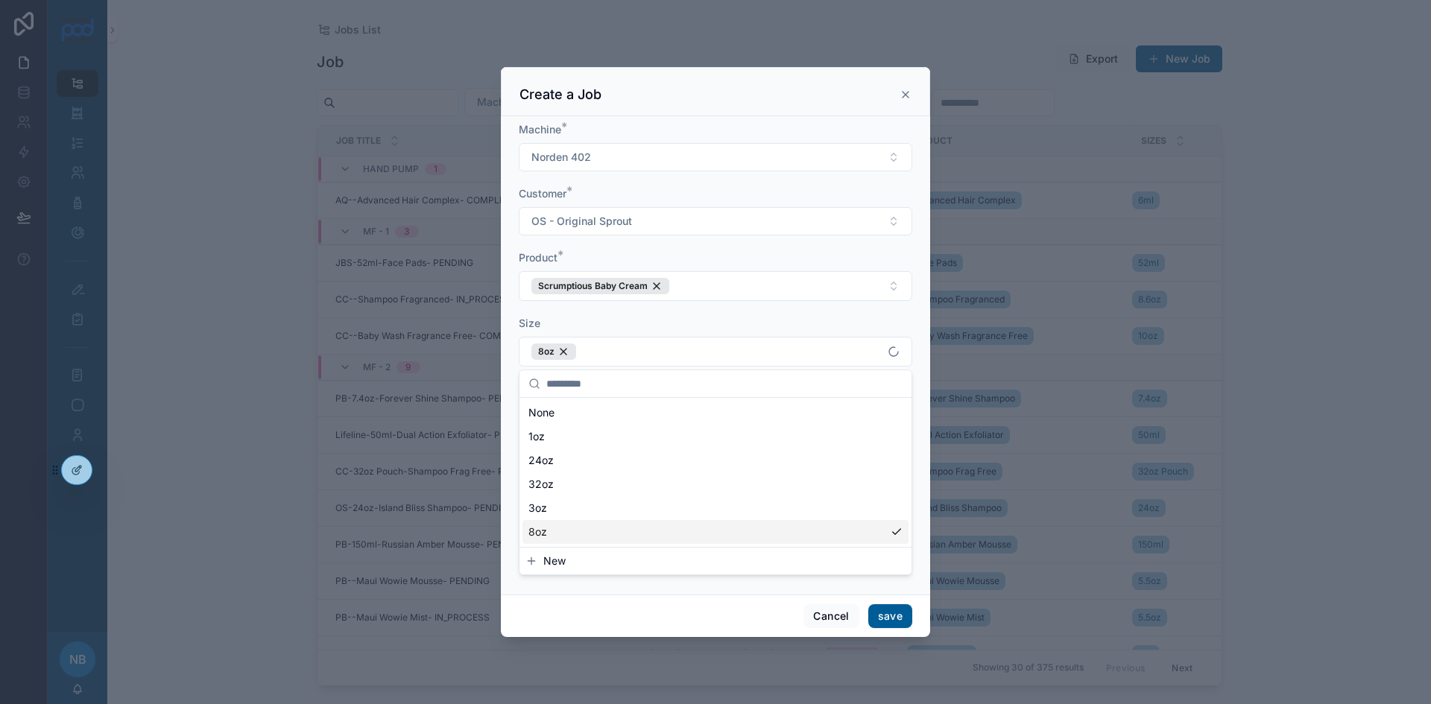
click at [690, 616] on div "Cancel save" at bounding box center [715, 616] width 429 height 42
click at [527, 470] on button "Pending" at bounding box center [525, 472] width 12 height 12
click at [901, 616] on button "save" at bounding box center [890, 617] width 44 height 24
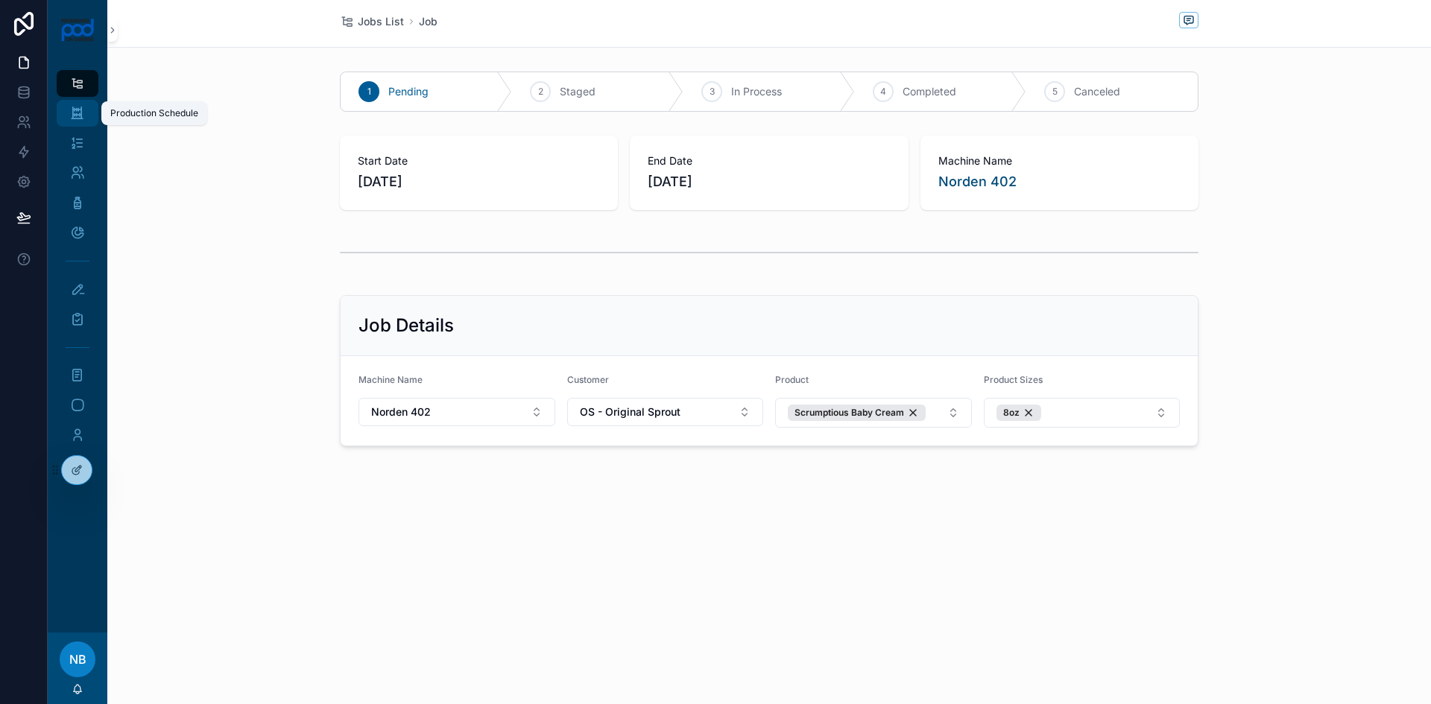
click at [73, 113] on icon "scrollable content" at bounding box center [77, 113] width 14 height 15
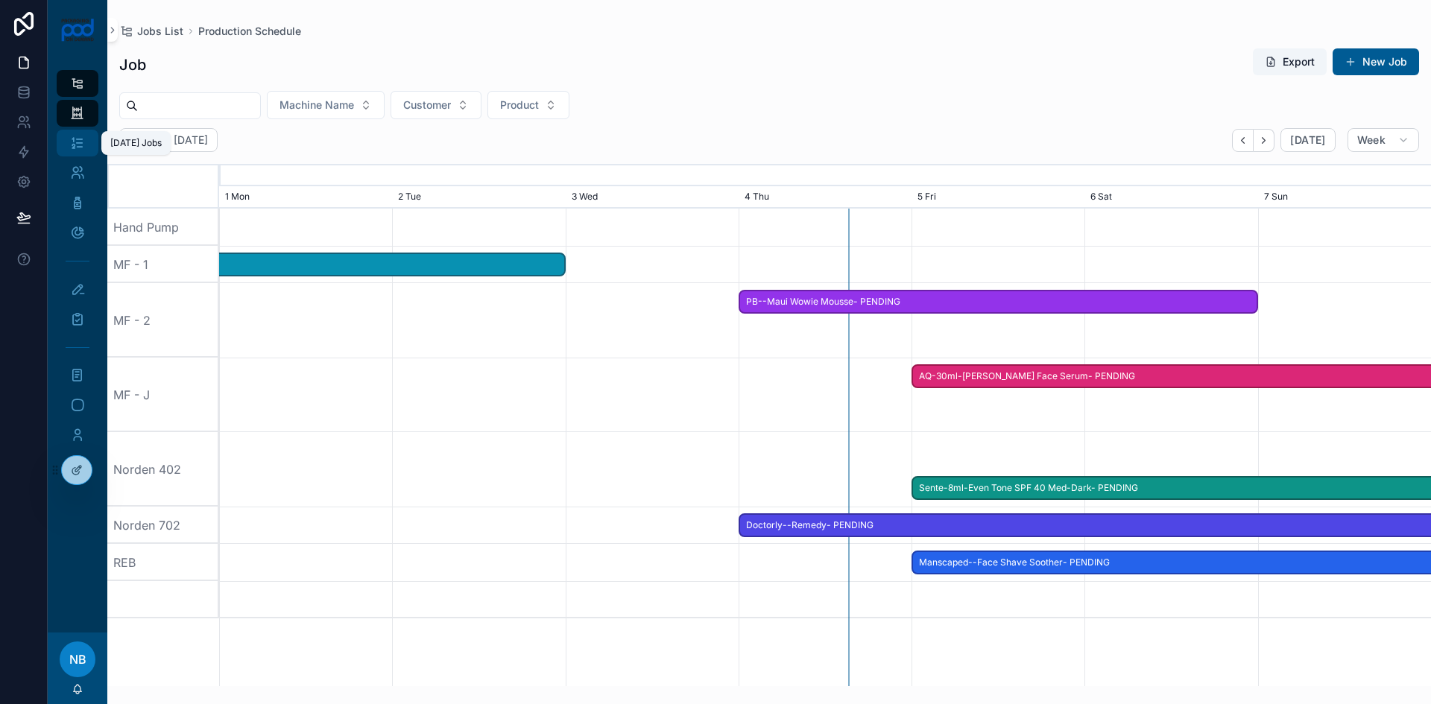
click at [75, 133] on div "[DATE] Jobs" at bounding box center [78, 143] width 24 height 24
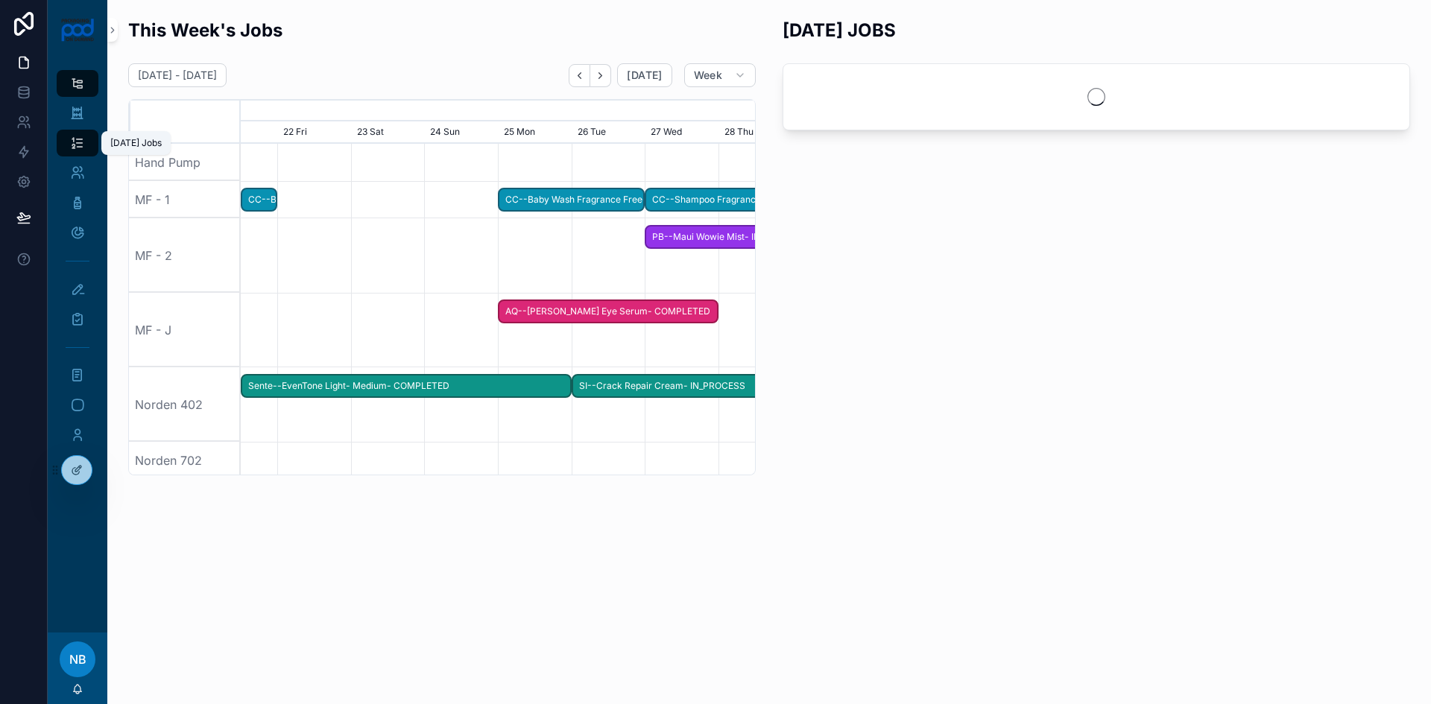
click at [79, 89] on icon "scrollable content" at bounding box center [77, 83] width 14 height 15
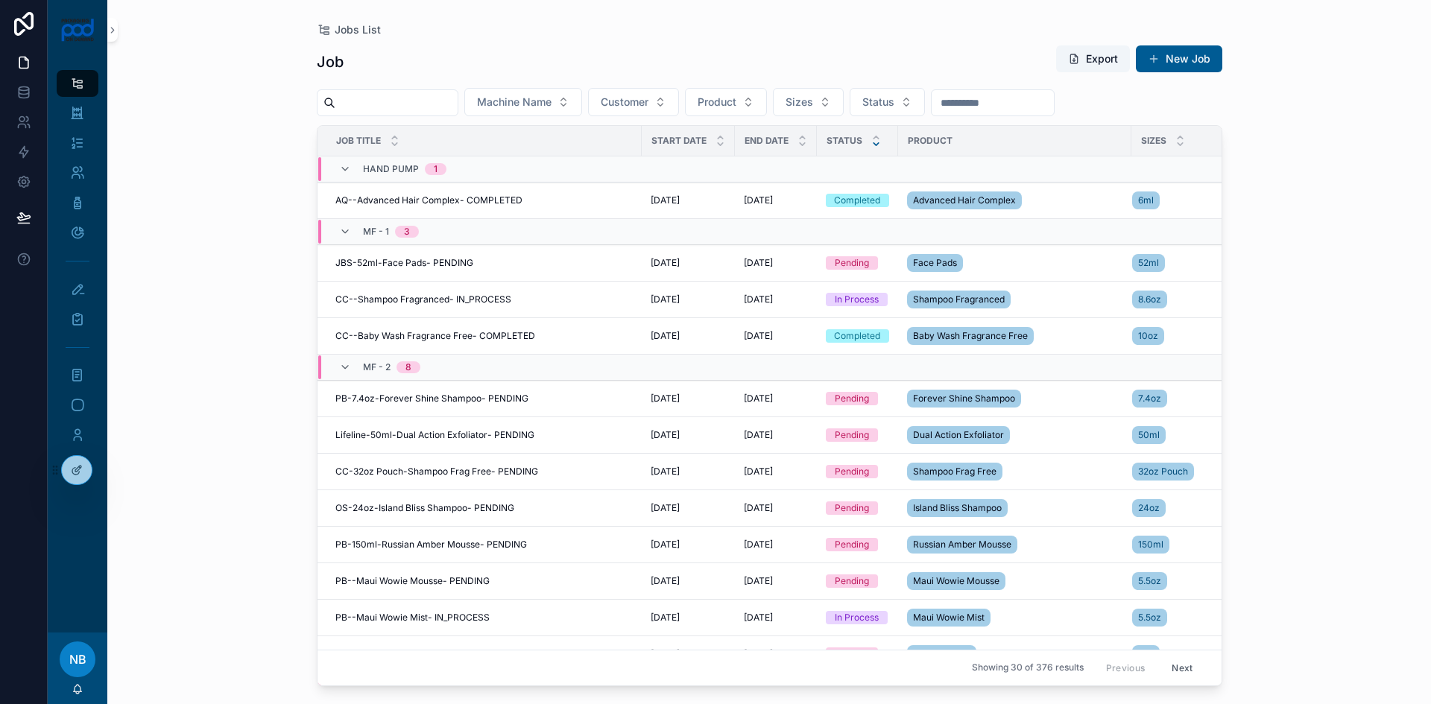
click at [873, 144] on icon at bounding box center [876, 144] width 10 height 10
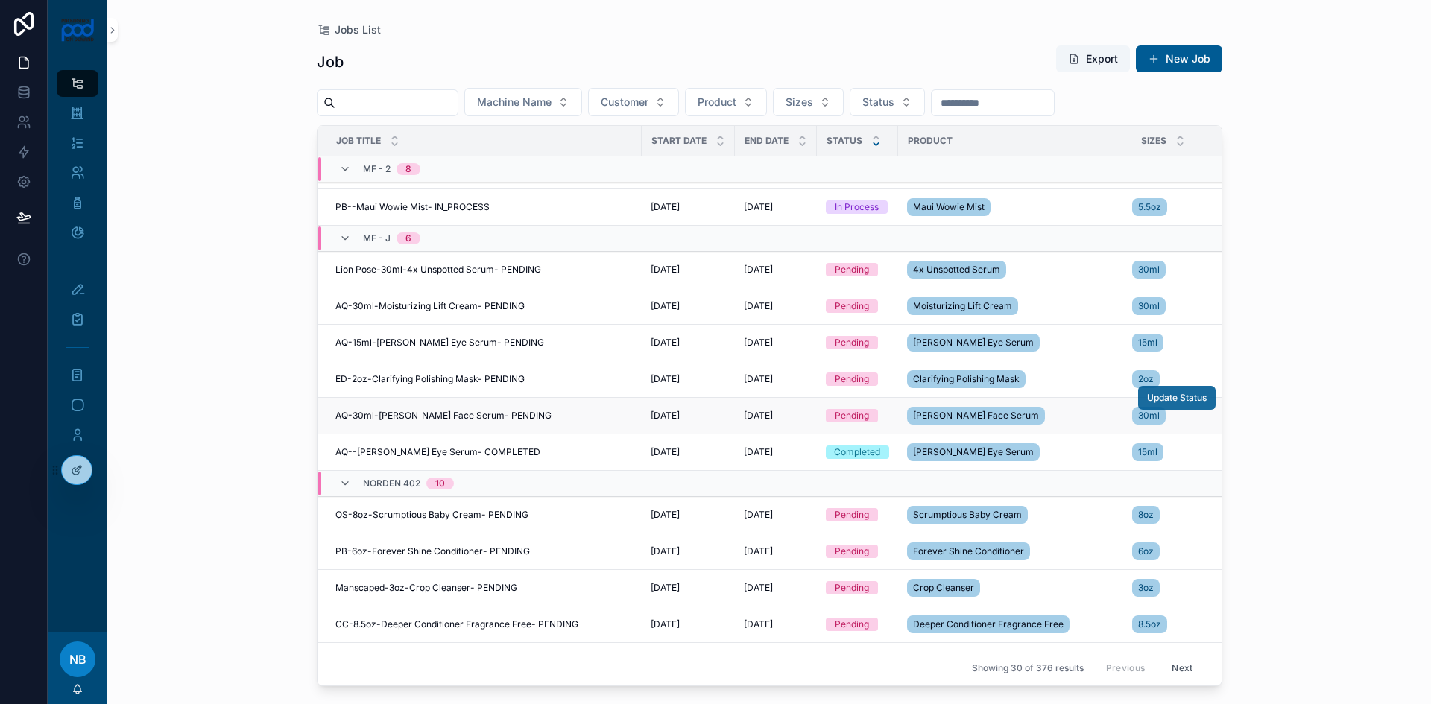
click at [1147, 401] on span "Update Status" at bounding box center [1177, 398] width 60 height 12
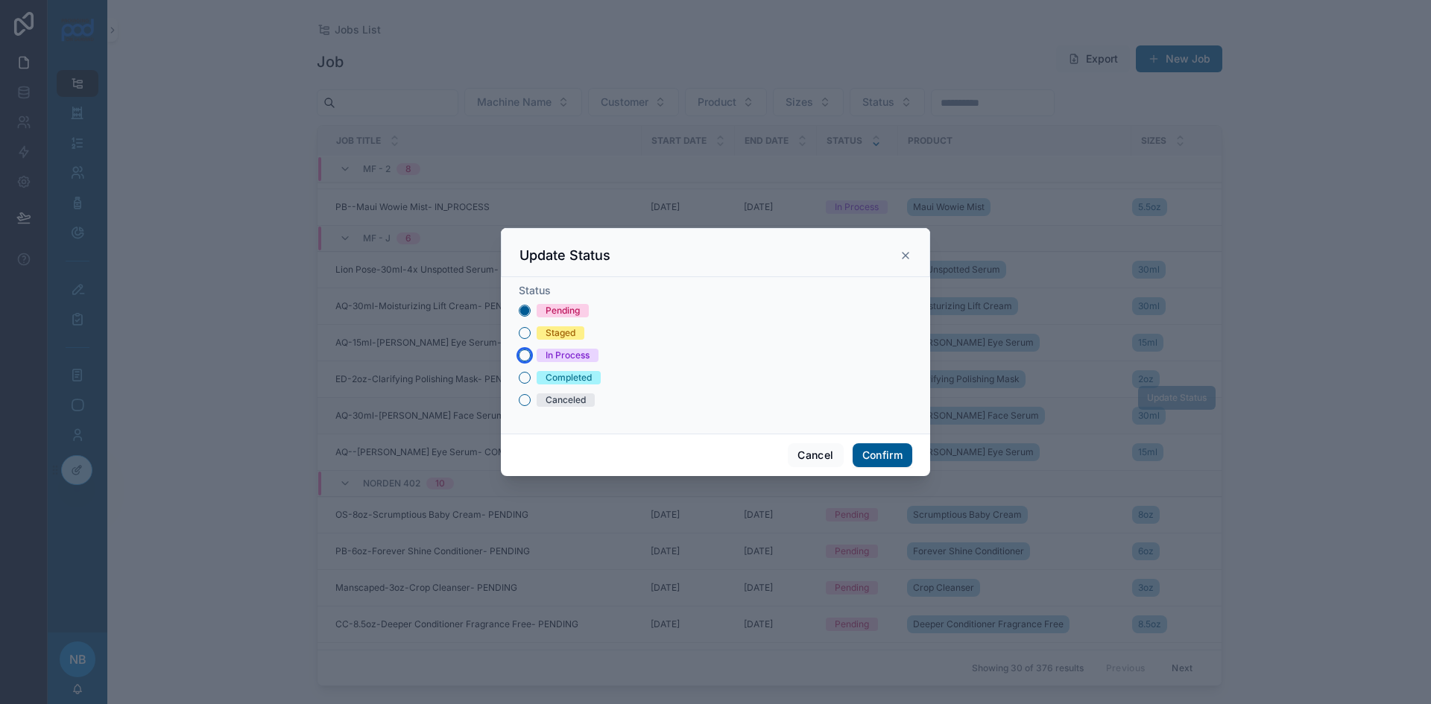
click at [523, 353] on button "In Process" at bounding box center [525, 356] width 12 height 12
click at [883, 454] on button "Confirm" at bounding box center [883, 456] width 60 height 24
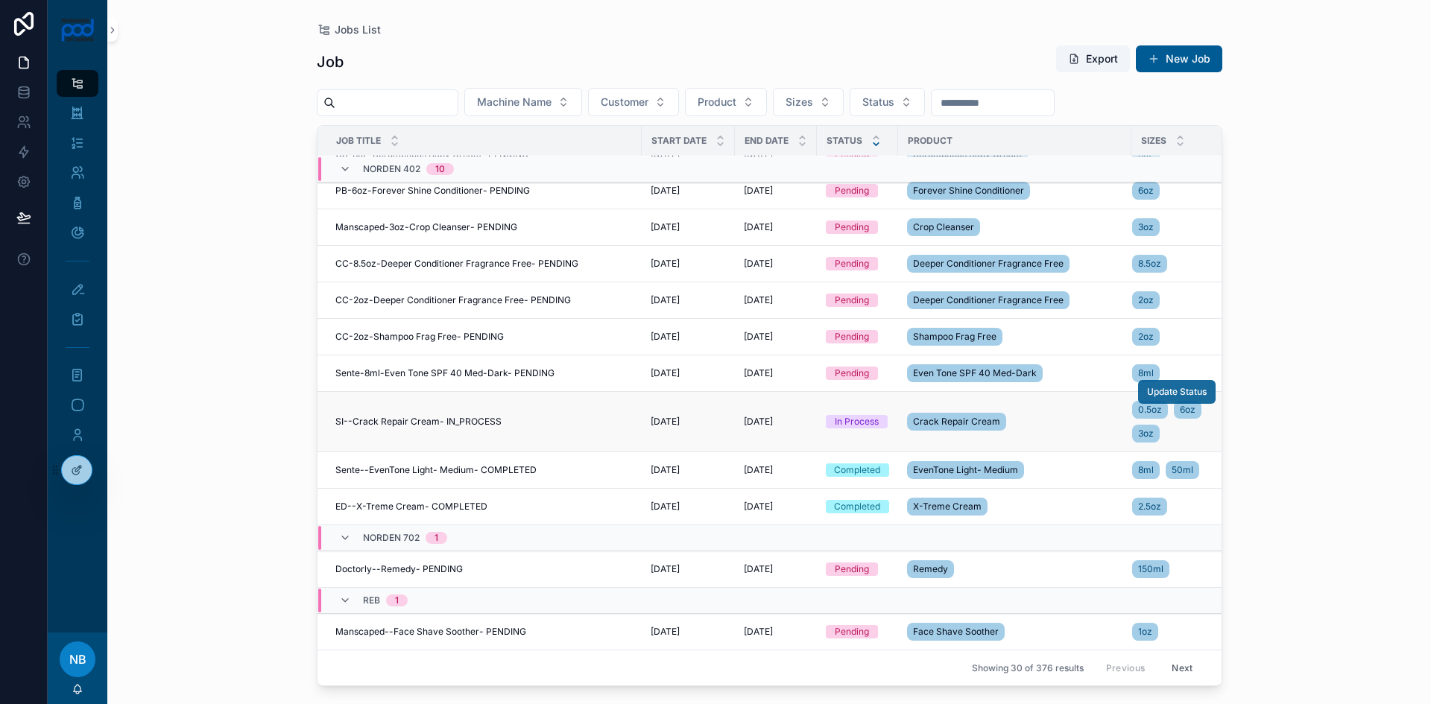
click at [1150, 386] on span "Update Status" at bounding box center [1177, 392] width 60 height 12
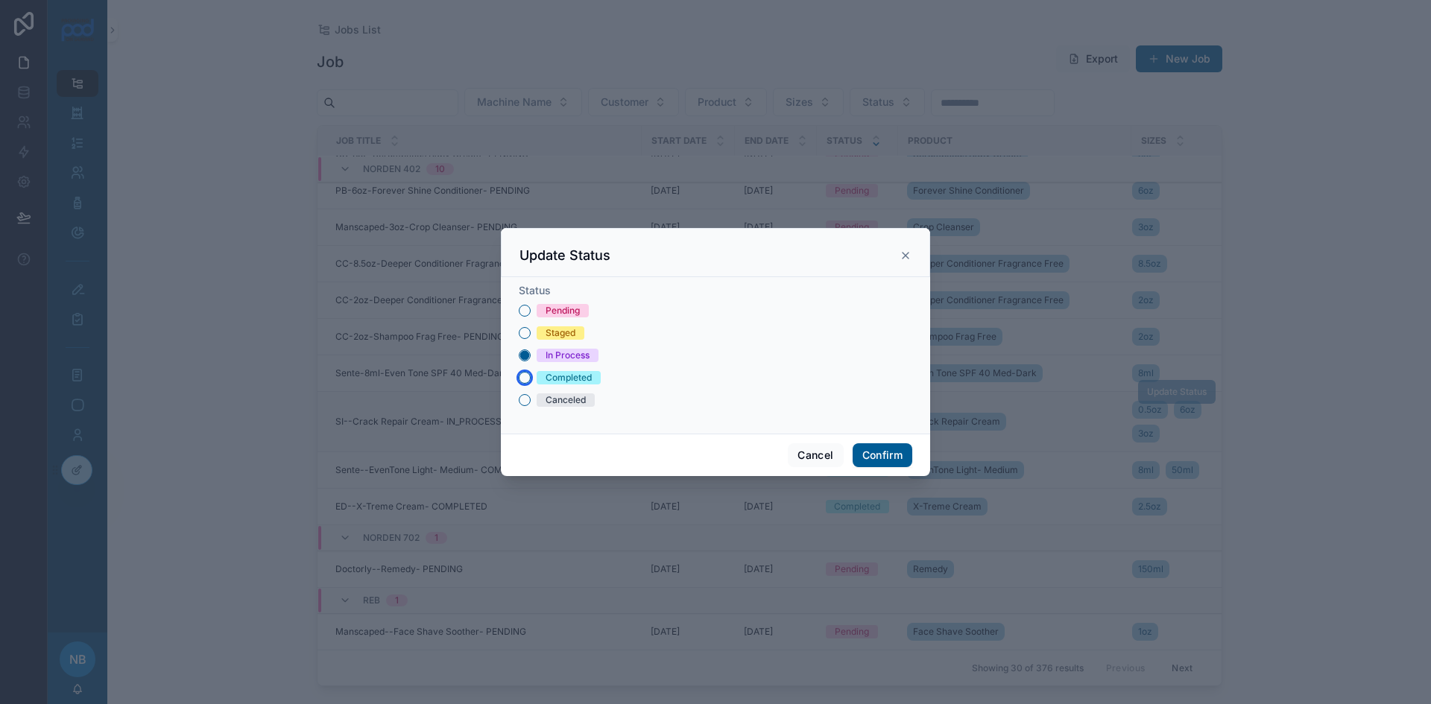
click at [529, 376] on button "Completed" at bounding box center [525, 378] width 12 height 12
click at [882, 453] on button "Confirm" at bounding box center [883, 456] width 60 height 24
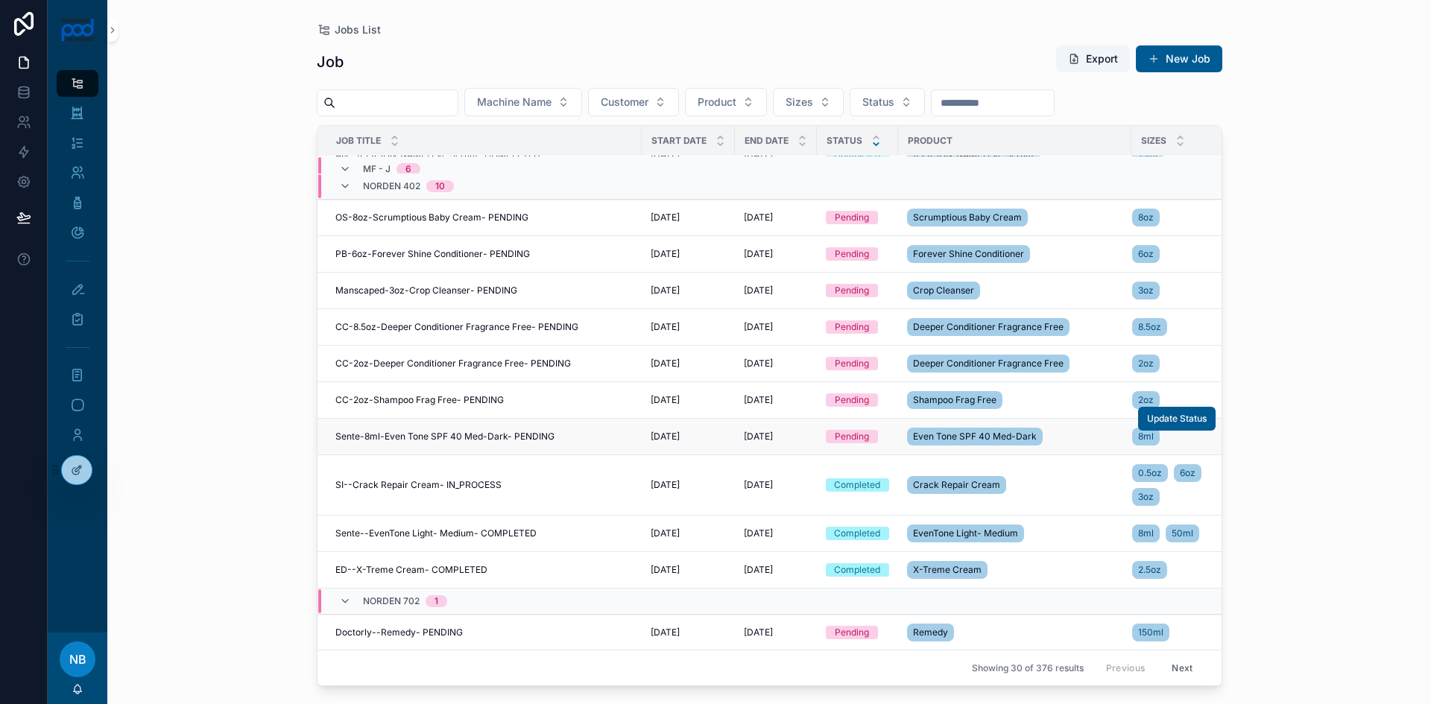
scroll to position [830, 0]
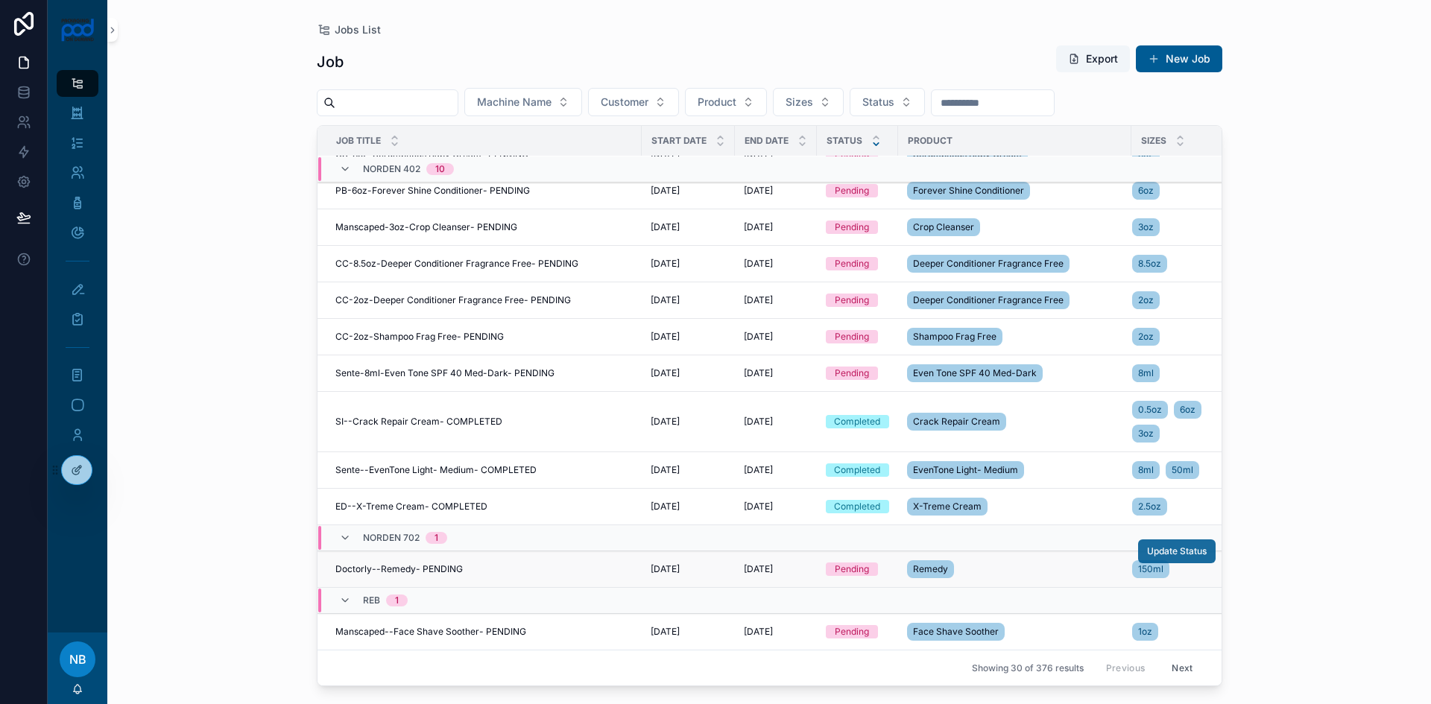
click at [1184, 546] on span "Update Status" at bounding box center [1177, 552] width 60 height 12
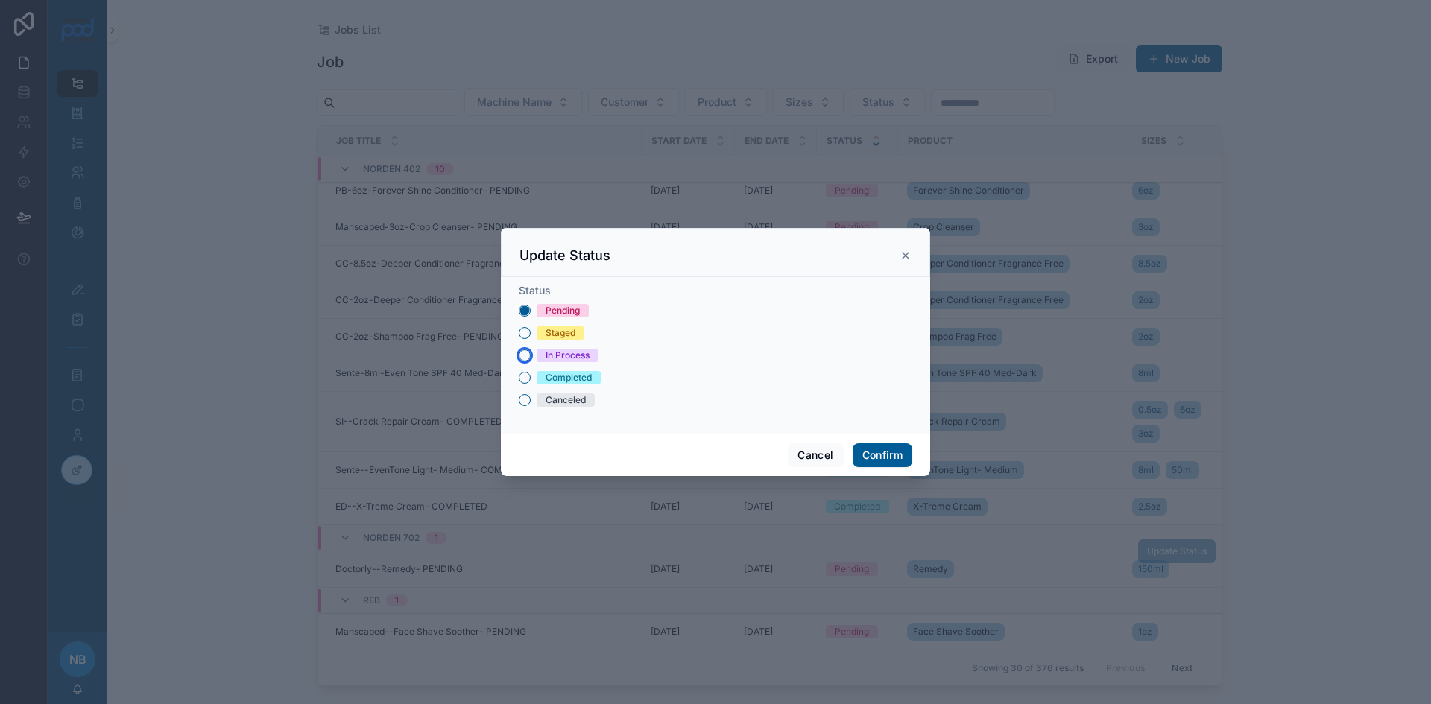
click at [525, 359] on button "In Process" at bounding box center [525, 356] width 12 height 12
click at [881, 453] on button "Confirm" at bounding box center [883, 456] width 60 height 24
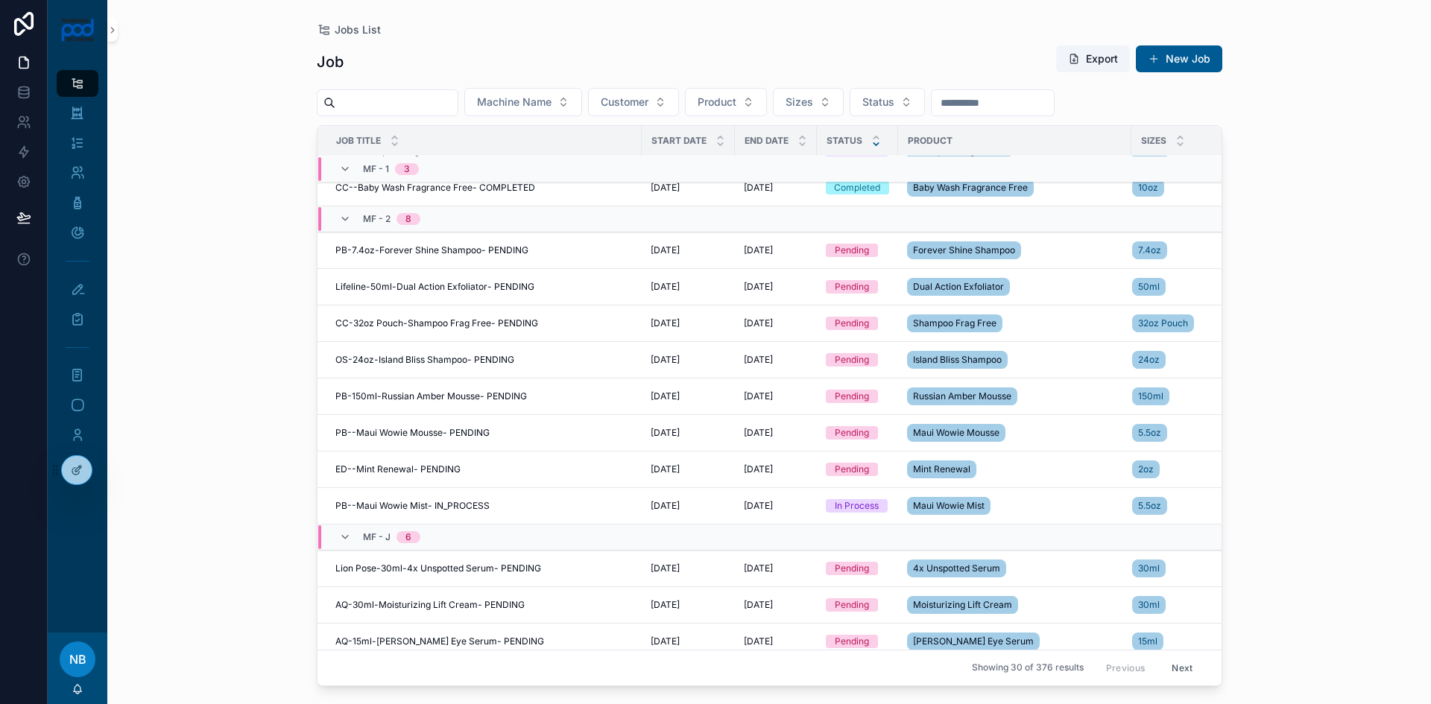
scroll to position [0, 0]
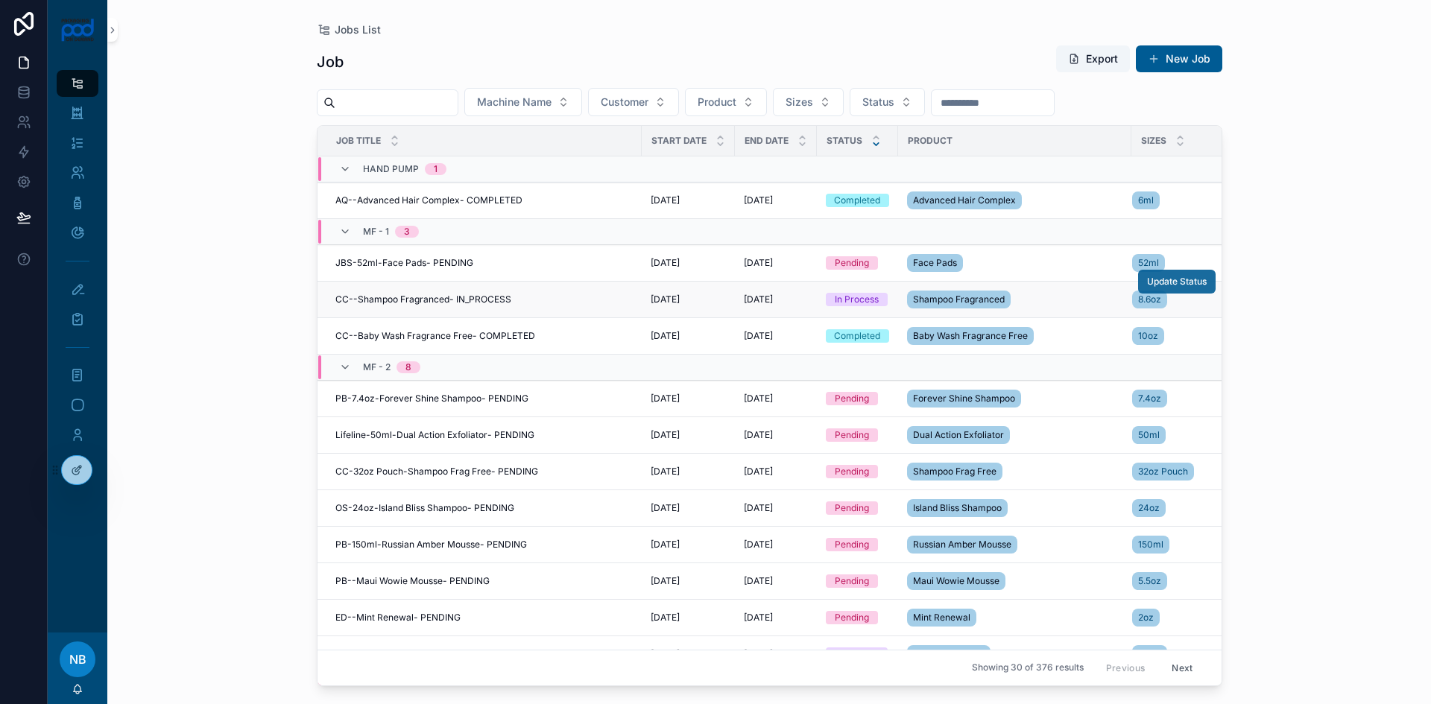
click at [1156, 279] on span "Update Status" at bounding box center [1177, 282] width 60 height 12
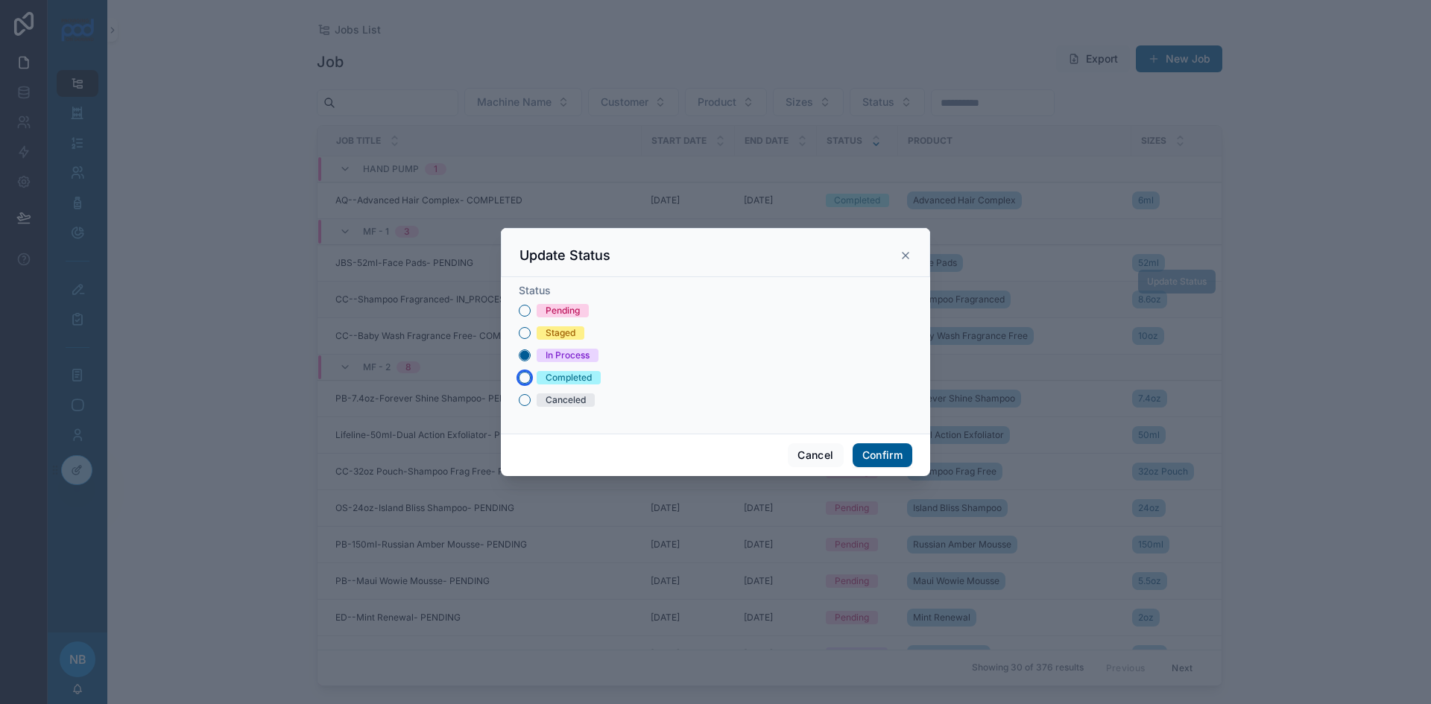
click at [529, 380] on button "Completed" at bounding box center [525, 378] width 12 height 12
click at [885, 455] on button "Confirm" at bounding box center [883, 456] width 60 height 24
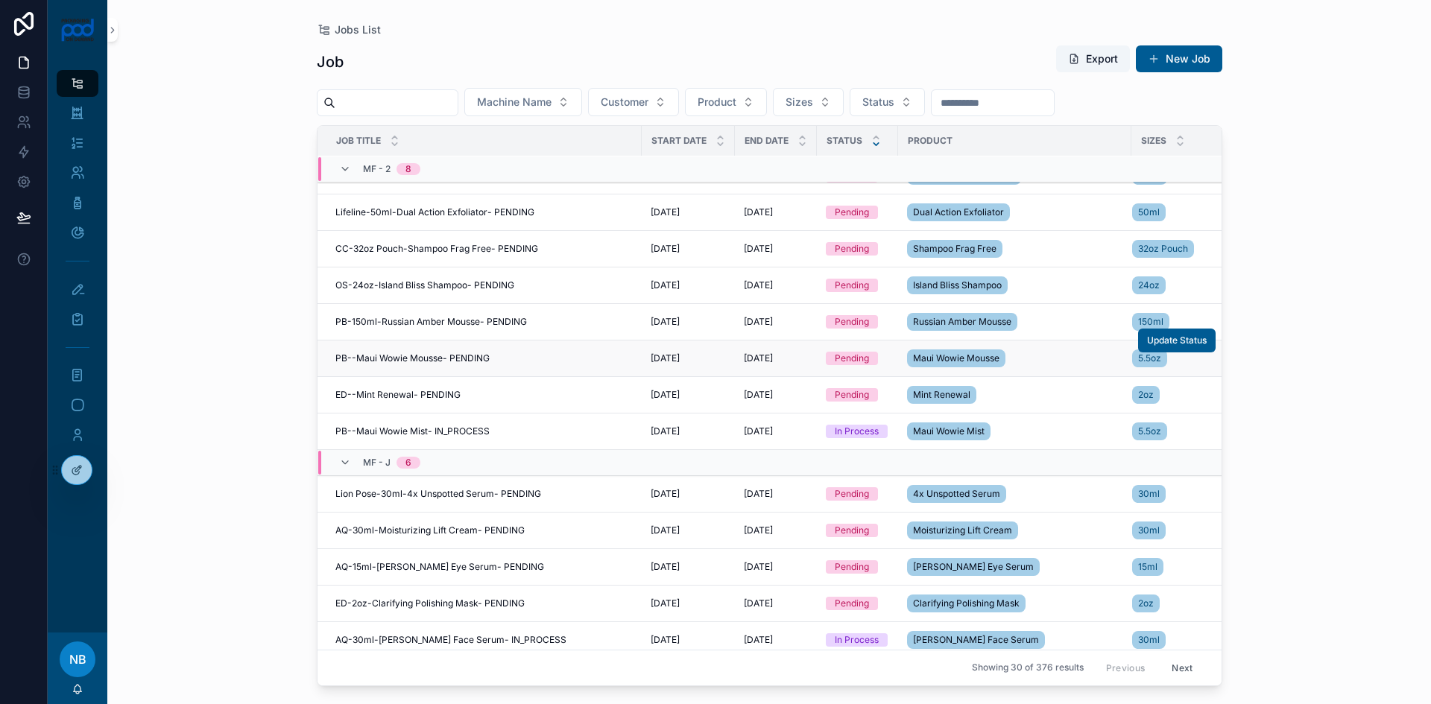
scroll to position [148, 0]
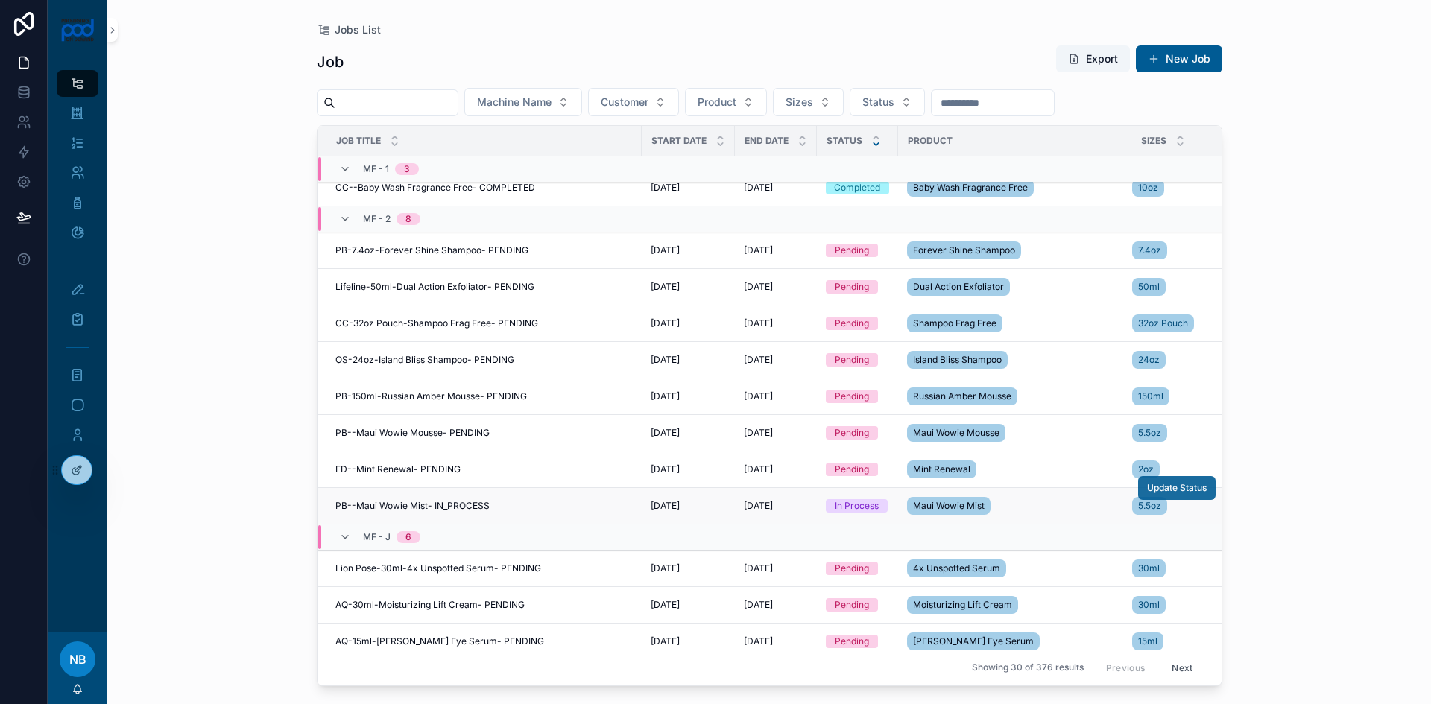
click at [1168, 485] on span "Update Status" at bounding box center [1177, 488] width 60 height 12
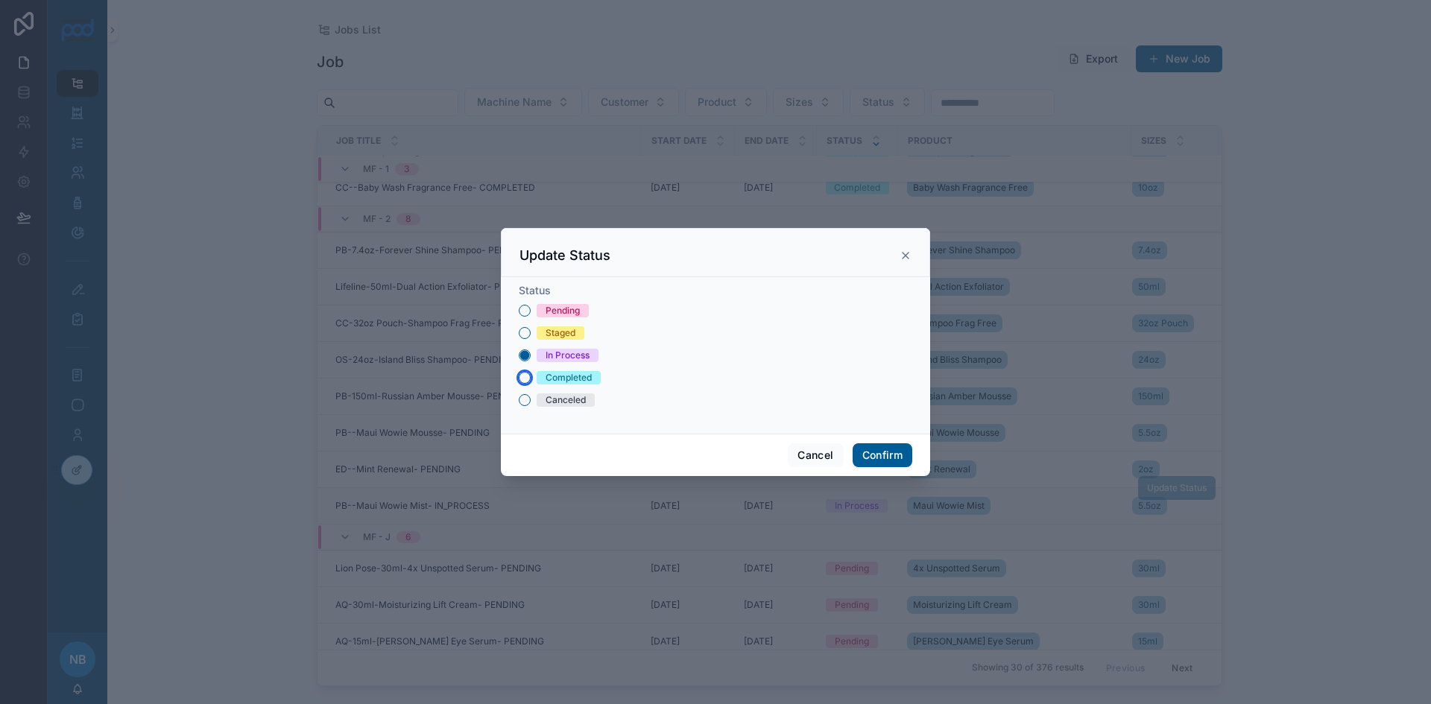
click at [523, 376] on button "Completed" at bounding box center [525, 378] width 12 height 12
click at [872, 453] on button "Confirm" at bounding box center [883, 456] width 60 height 24
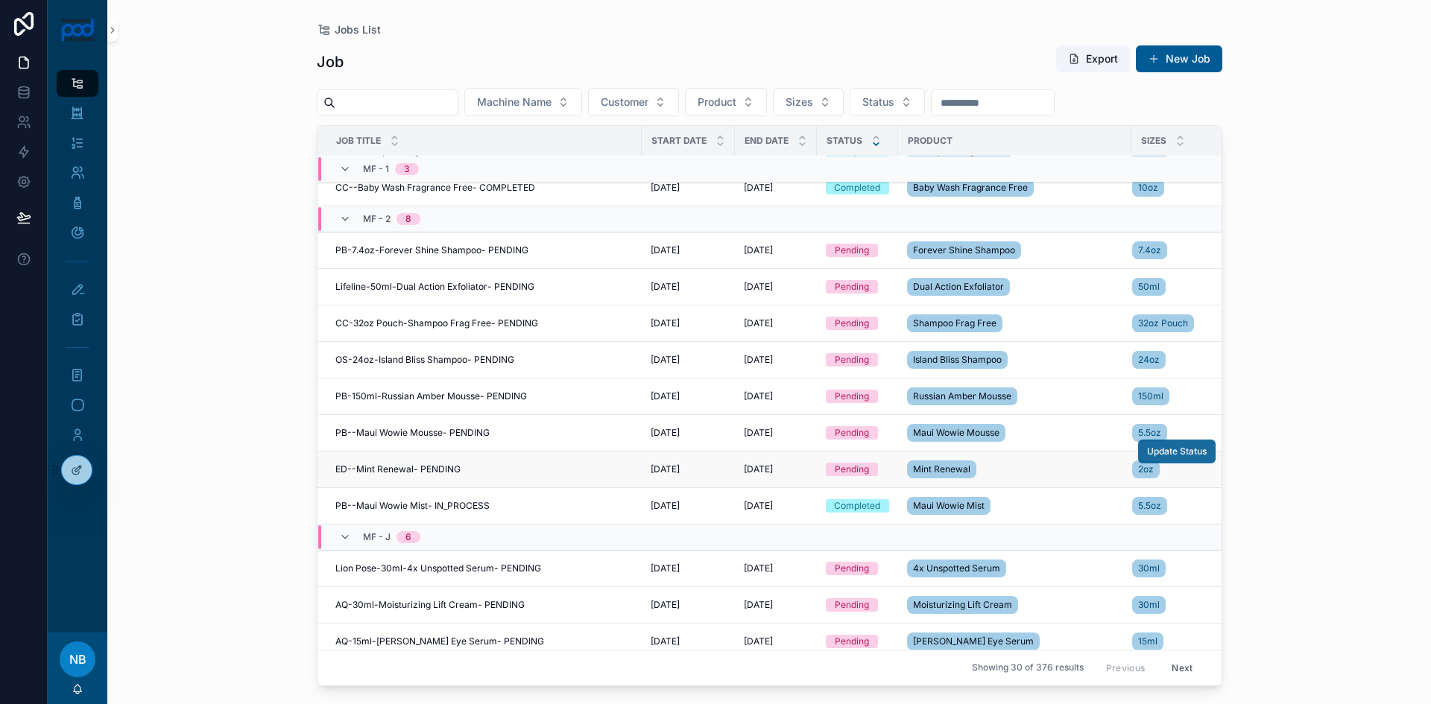
click at [1173, 447] on span "Update Status" at bounding box center [1177, 452] width 60 height 12
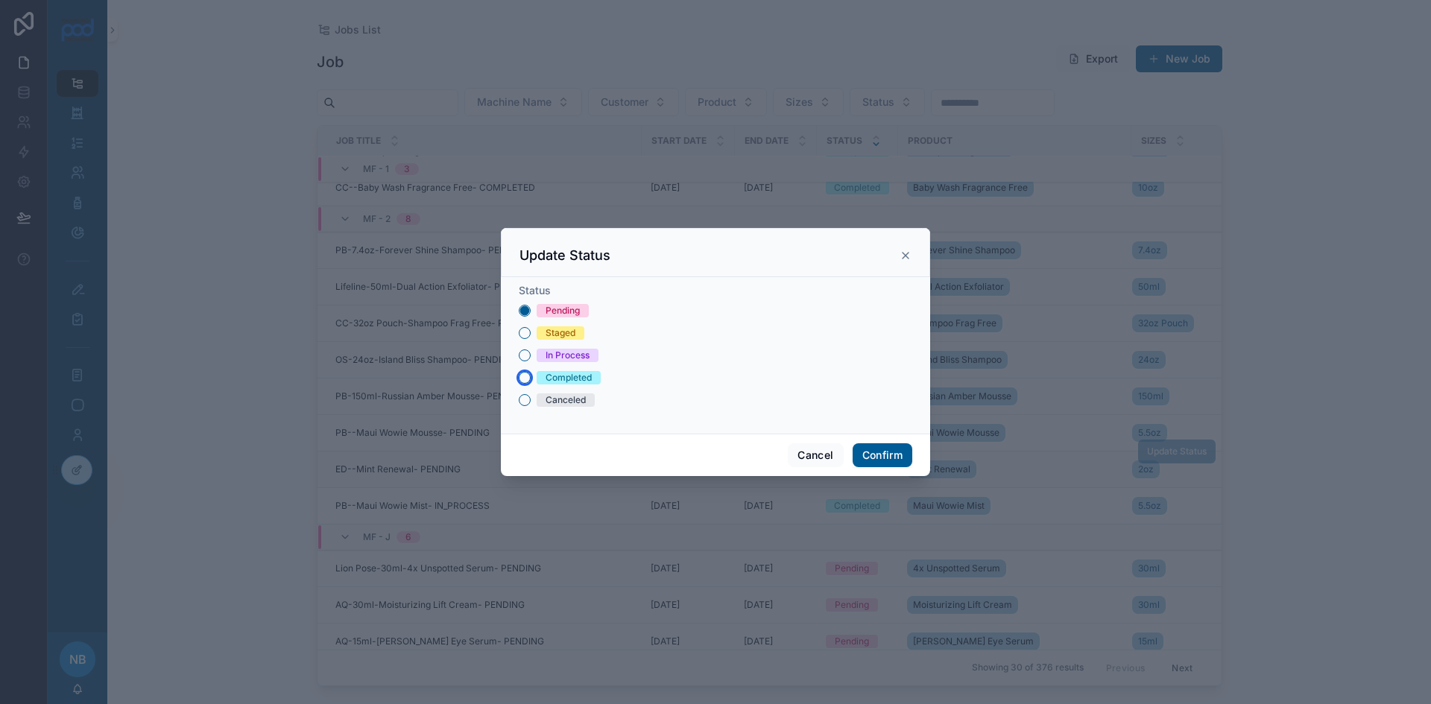
click at [529, 379] on button "Completed" at bounding box center [525, 378] width 12 height 12
click at [883, 456] on button "Confirm" at bounding box center [883, 456] width 60 height 24
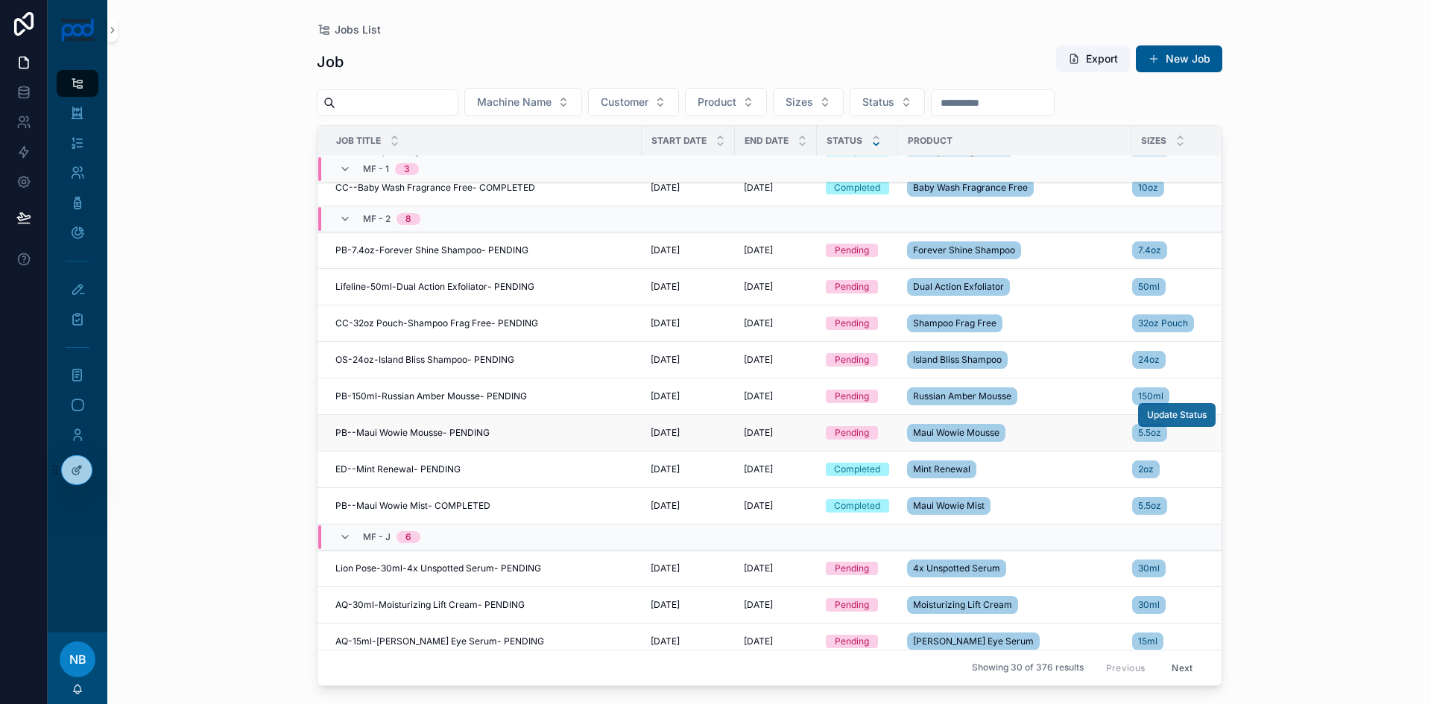
click at [1189, 406] on button "Update Status" at bounding box center [1177, 415] width 78 height 24
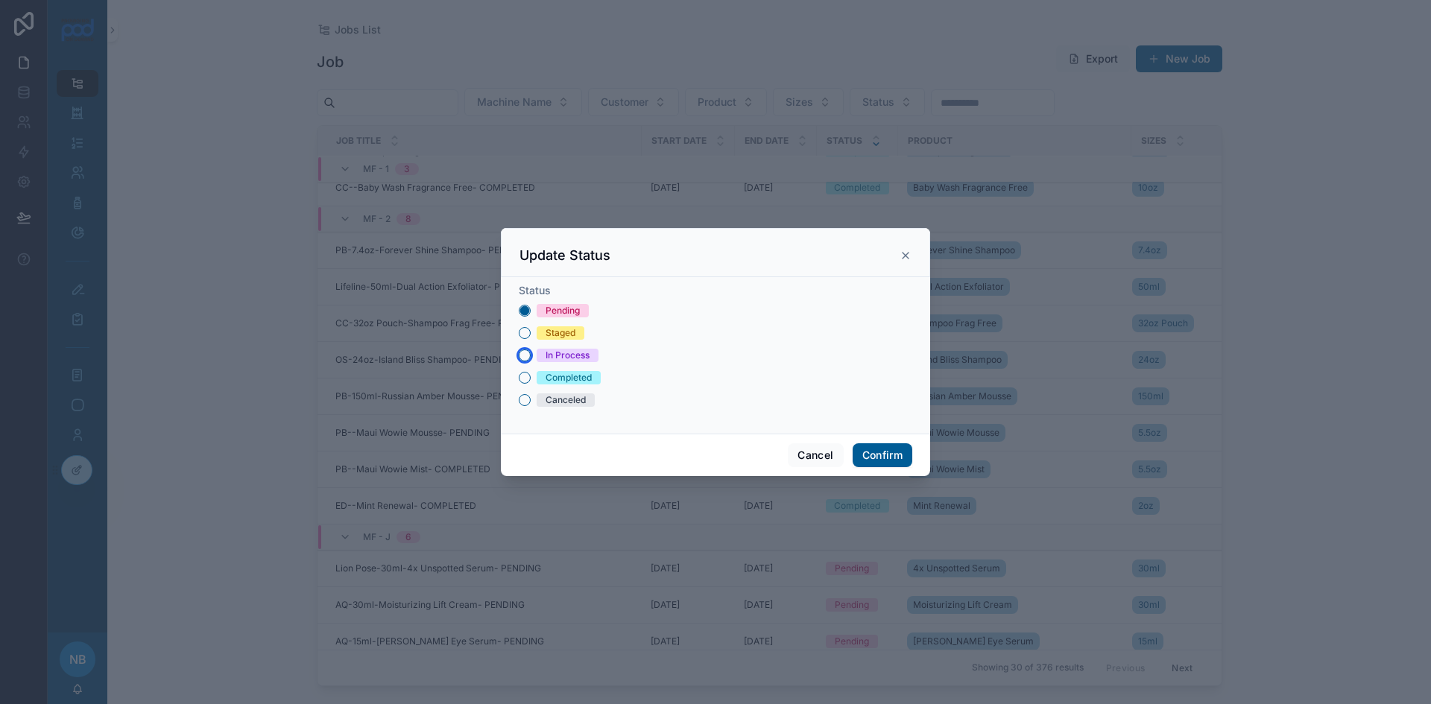
click at [521, 357] on button "In Process" at bounding box center [525, 356] width 12 height 12
click at [896, 453] on button "Confirm" at bounding box center [883, 456] width 60 height 24
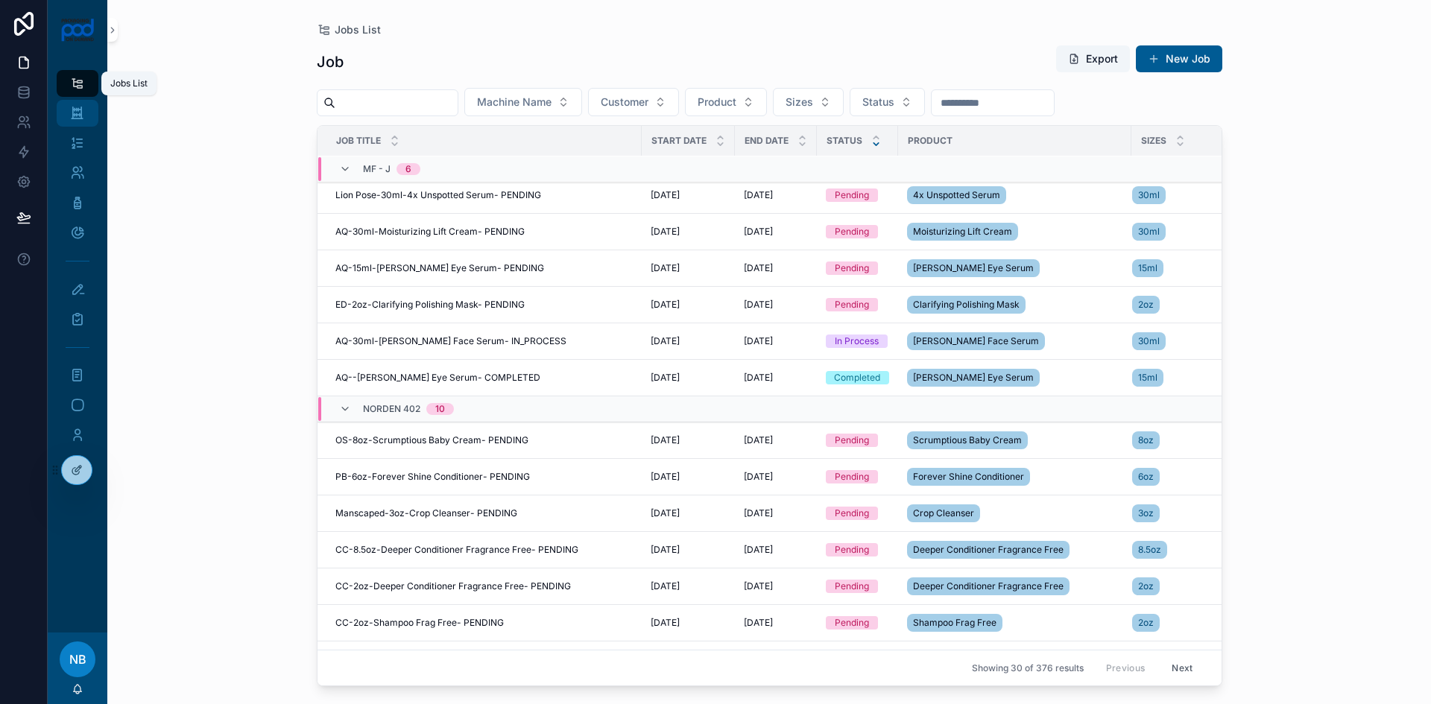
scroll to position [511, 0]
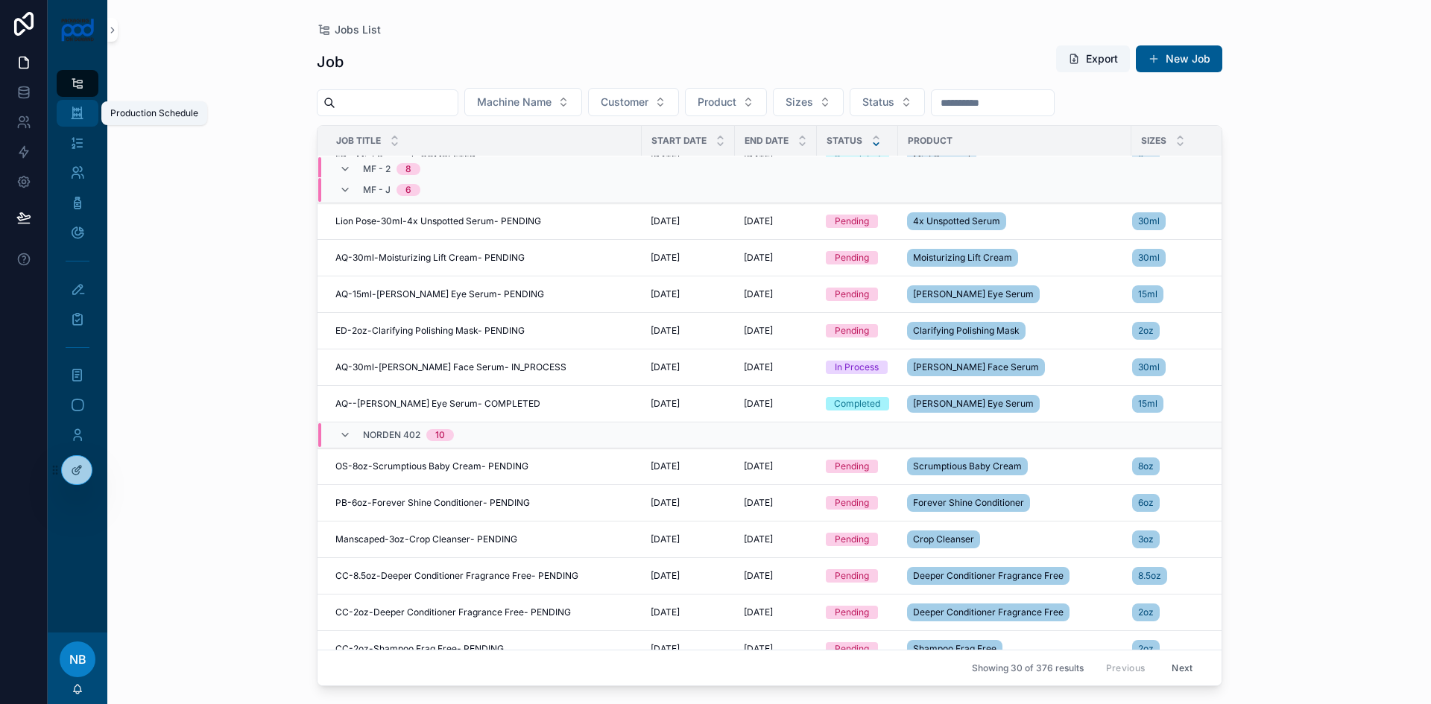
click at [94, 107] on link "Production Schedule" at bounding box center [78, 113] width 42 height 27
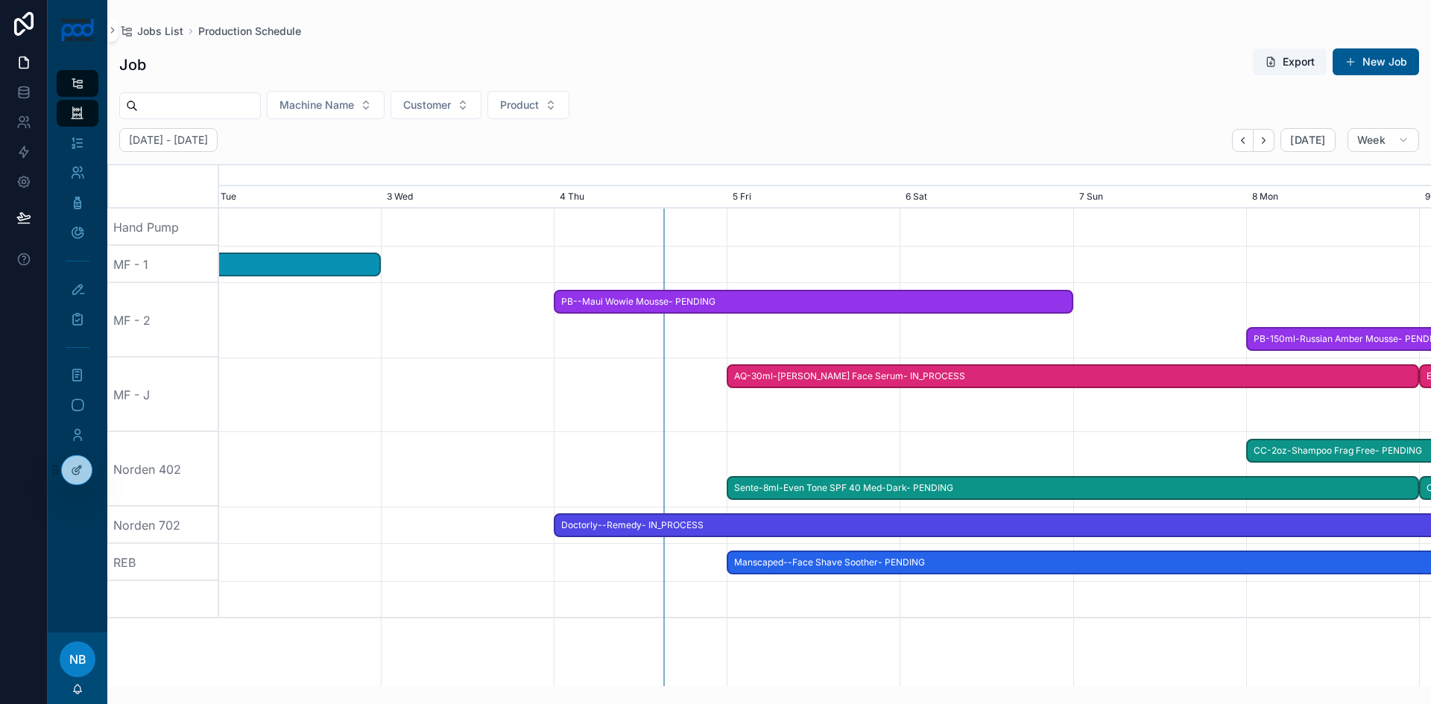
scroll to position [0, 2488]
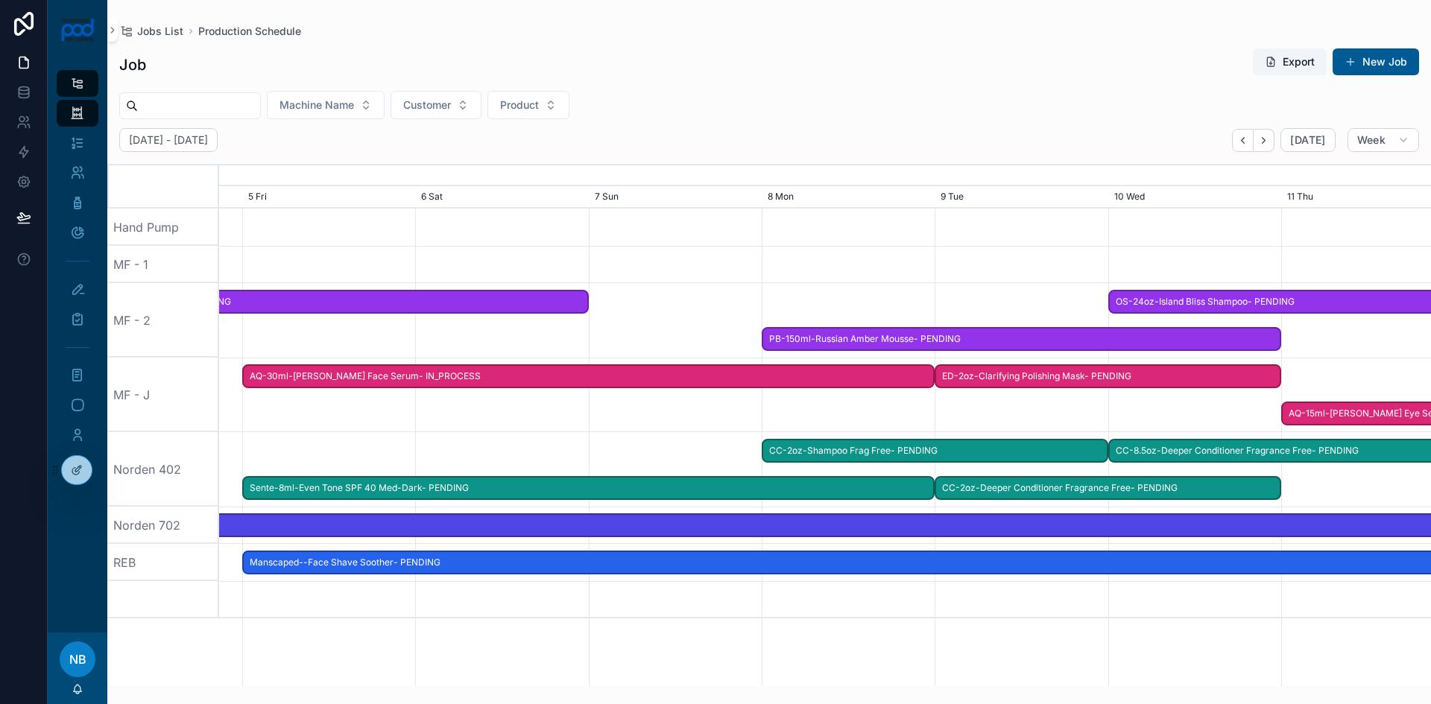
drag, startPoint x: 886, startPoint y: 449, endPoint x: 195, endPoint y: 375, distance: 695.7
click at [195, 375] on div "Hand Pump MF - 1 MF - 2 MF - J Norden 402 Norden 702 REB Lion Pose-30ml-4x Unsp…" at bounding box center [769, 448] width 1324 height 478
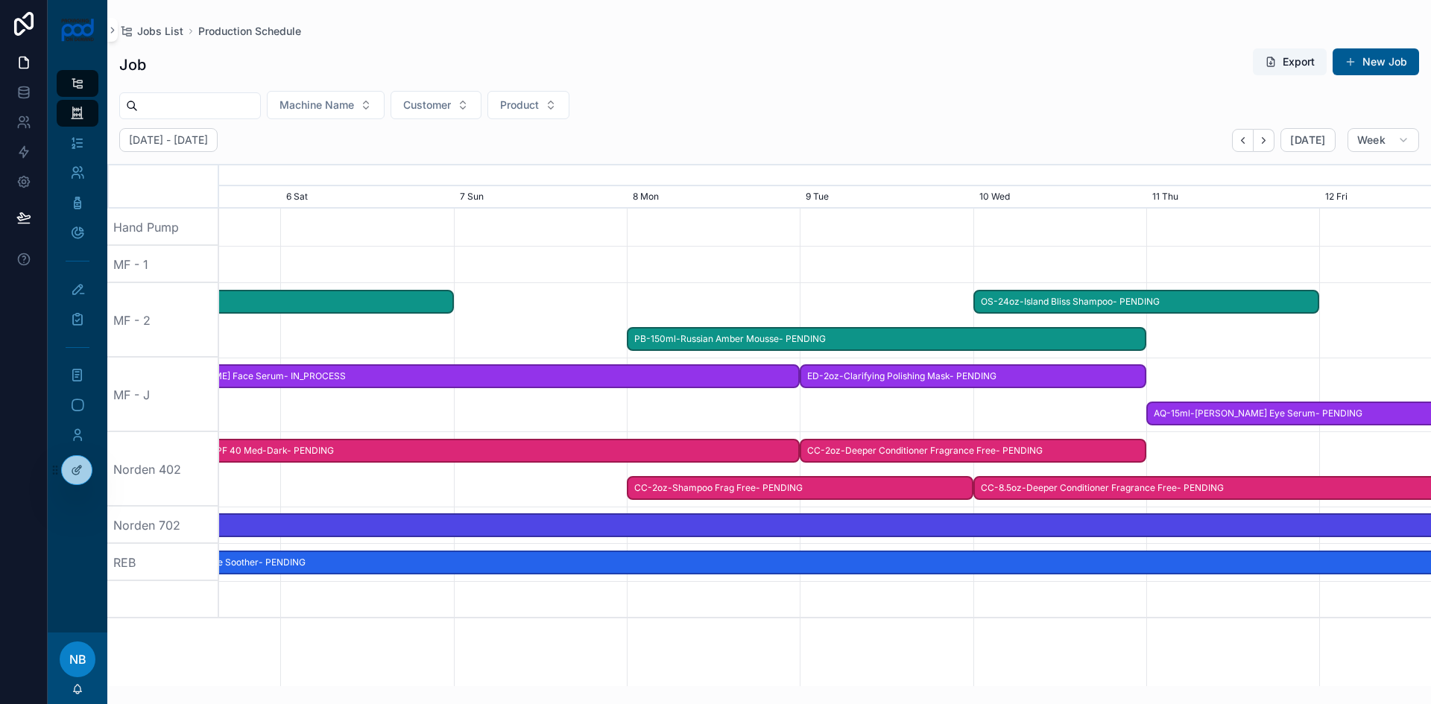
scroll to position [0, 2149]
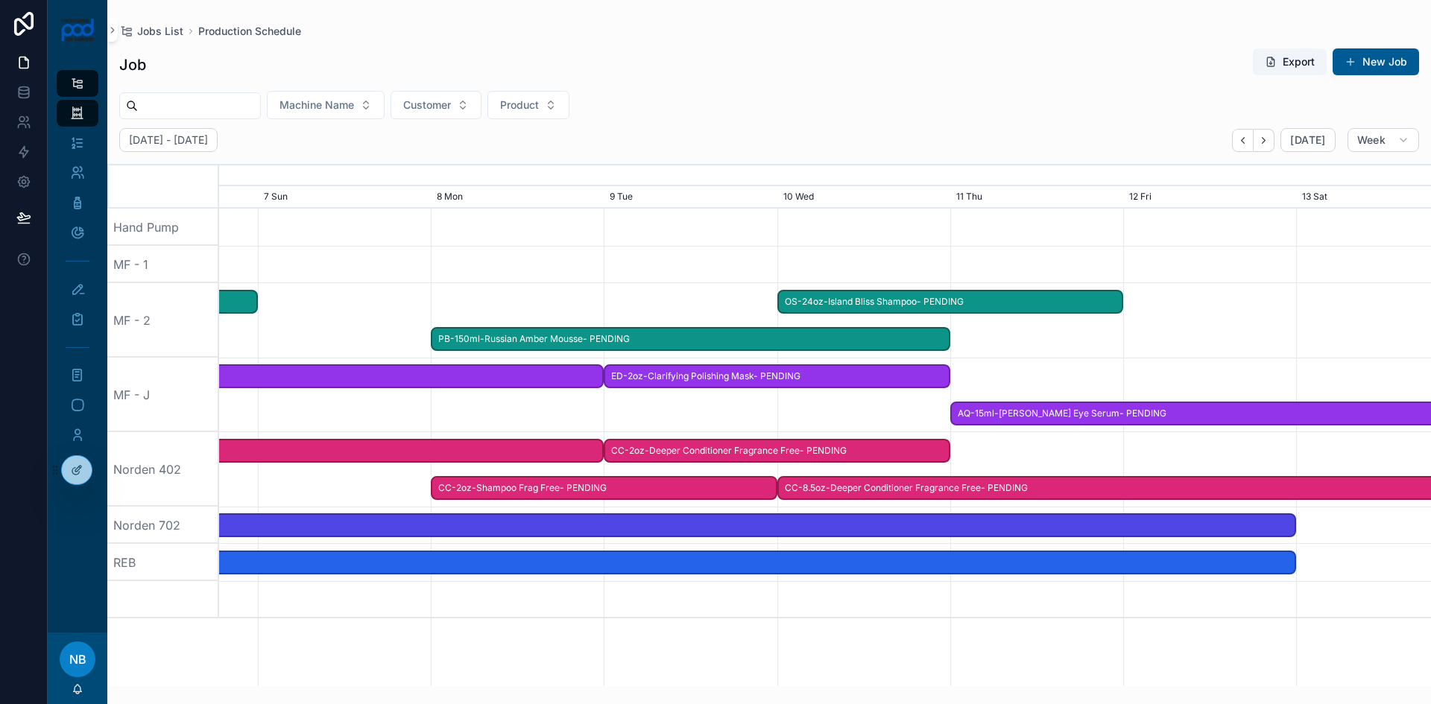
drag, startPoint x: 751, startPoint y: 416, endPoint x: 413, endPoint y: 409, distance: 338.5
click at [413, 409] on div at bounding box center [494, 395] width 4849 height 75
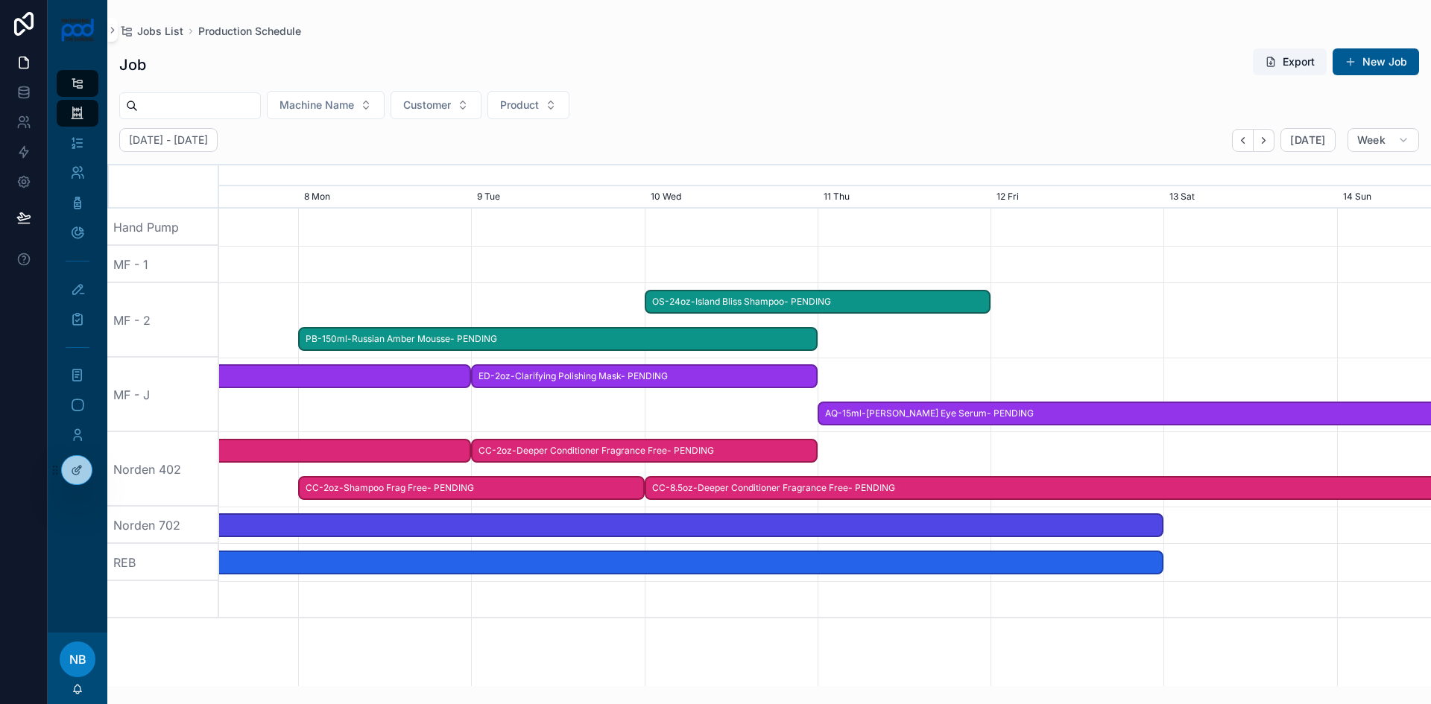
drag, startPoint x: 797, startPoint y: 416, endPoint x: 590, endPoint y: 381, distance: 209.5
click at [397, 409] on div at bounding box center [361, 395] width 4849 height 75
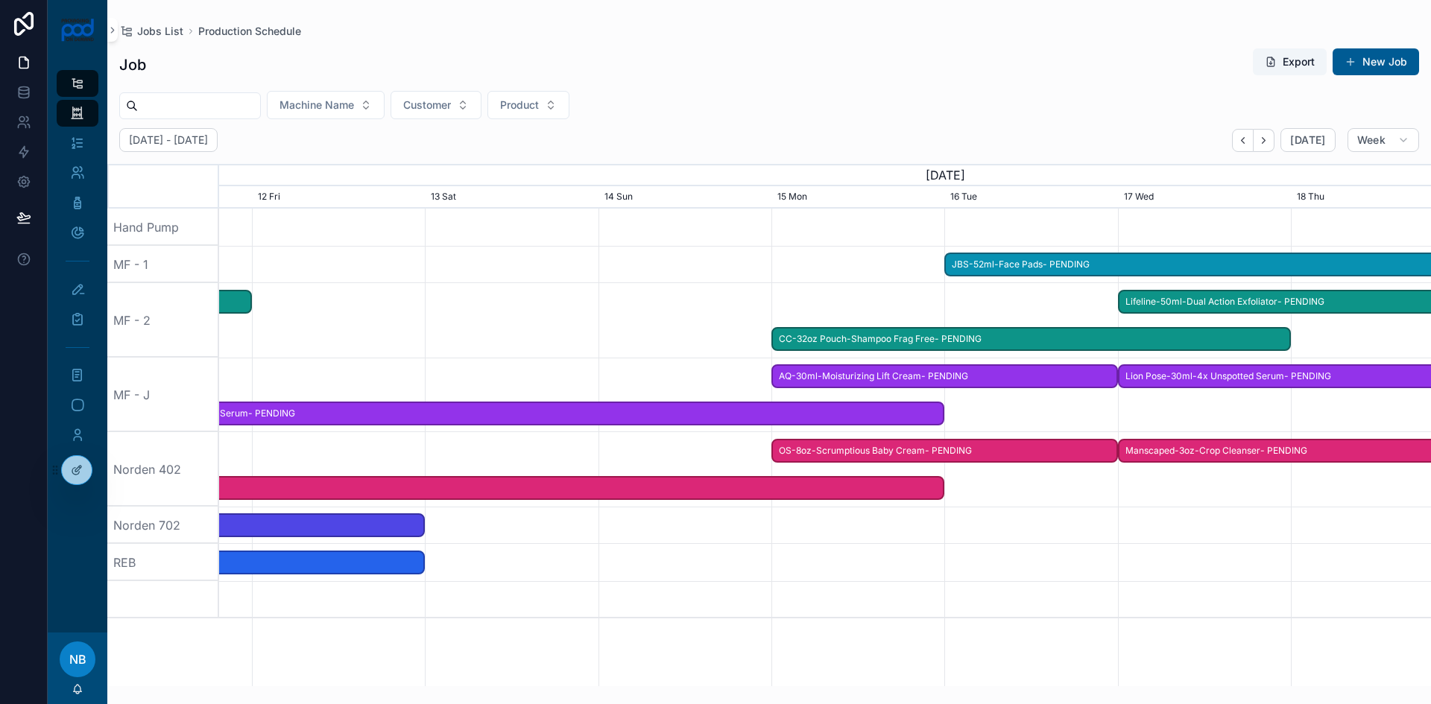
scroll to position [0, 1818]
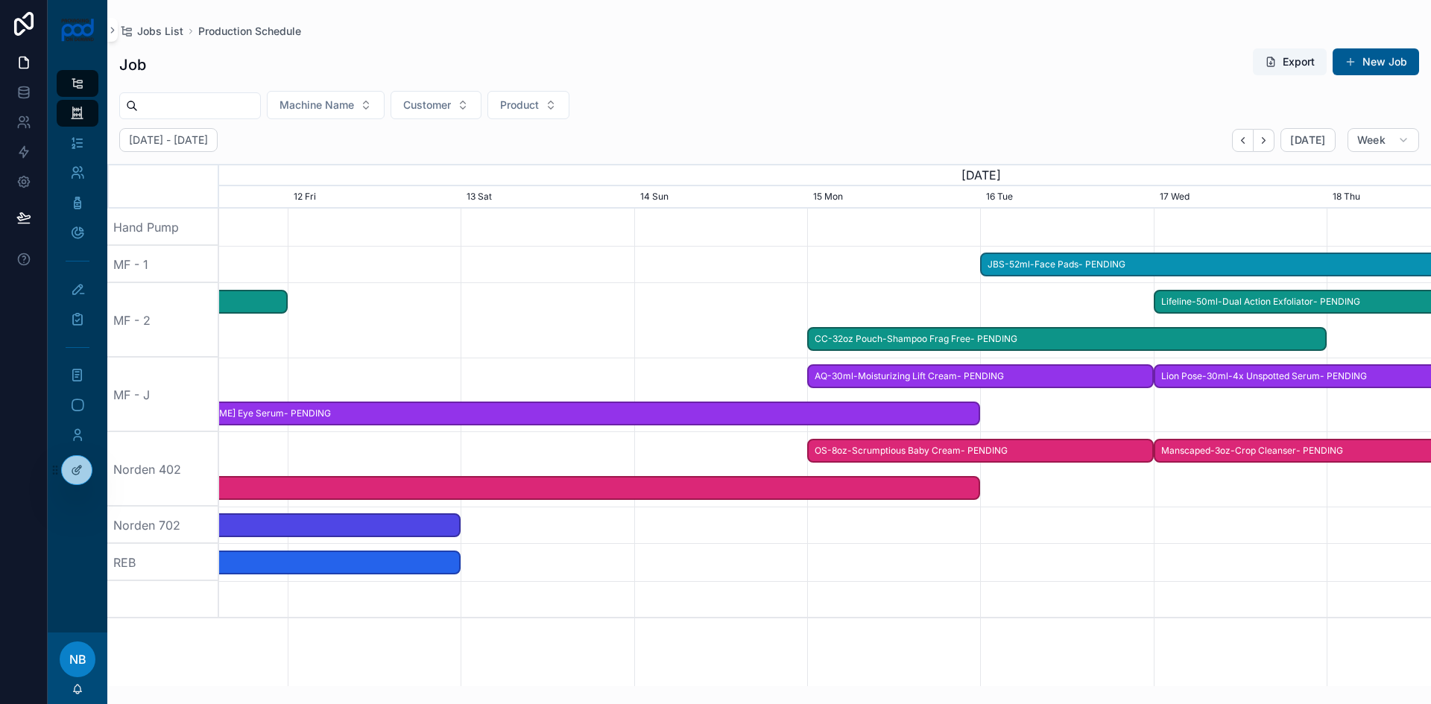
drag, startPoint x: 980, startPoint y: 334, endPoint x: 552, endPoint y: 362, distance: 428.8
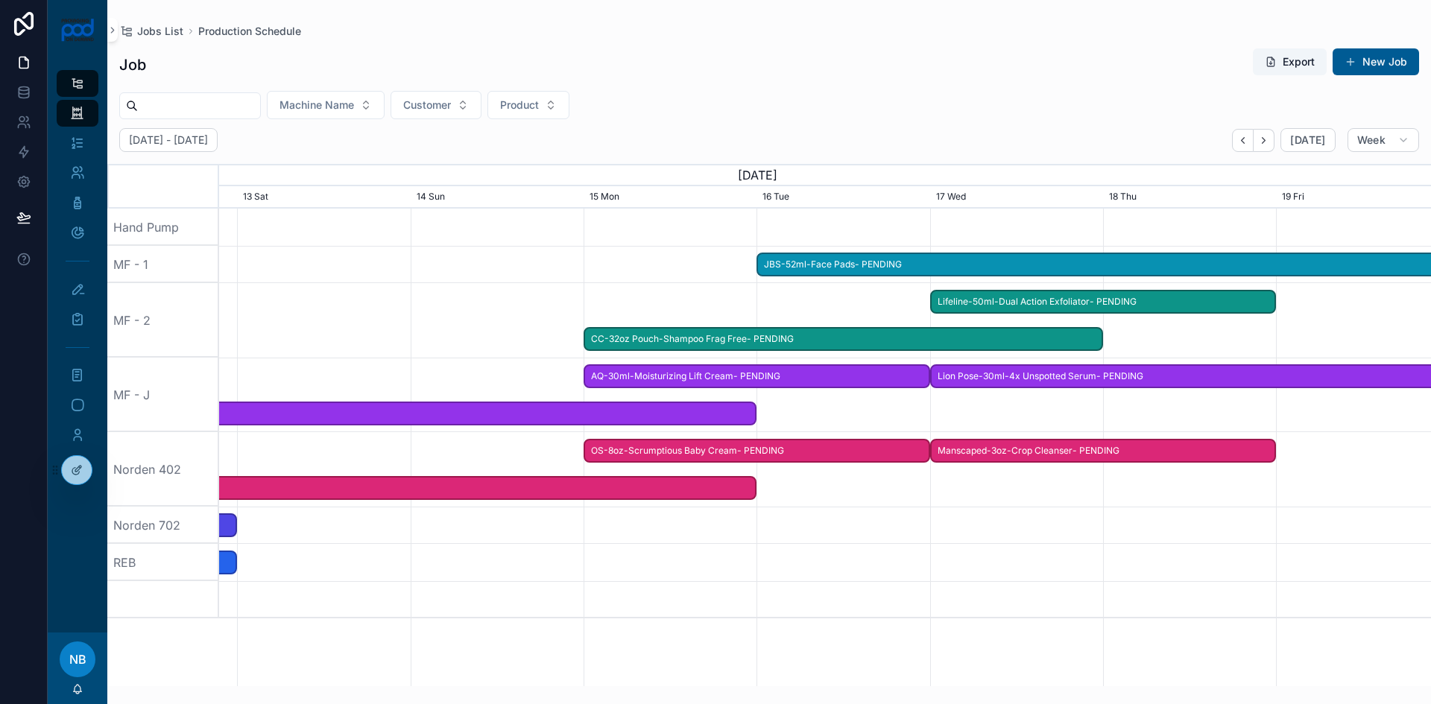
drag, startPoint x: 768, startPoint y: 324, endPoint x: 544, endPoint y: 341, distance: 224.3
click at [544, 341] on div at bounding box center [825, 320] width 4849 height 75
click at [875, 453] on span "OS-8oz-Scrumptious Baby Cream- PENDING" at bounding box center [757, 451] width 344 height 25
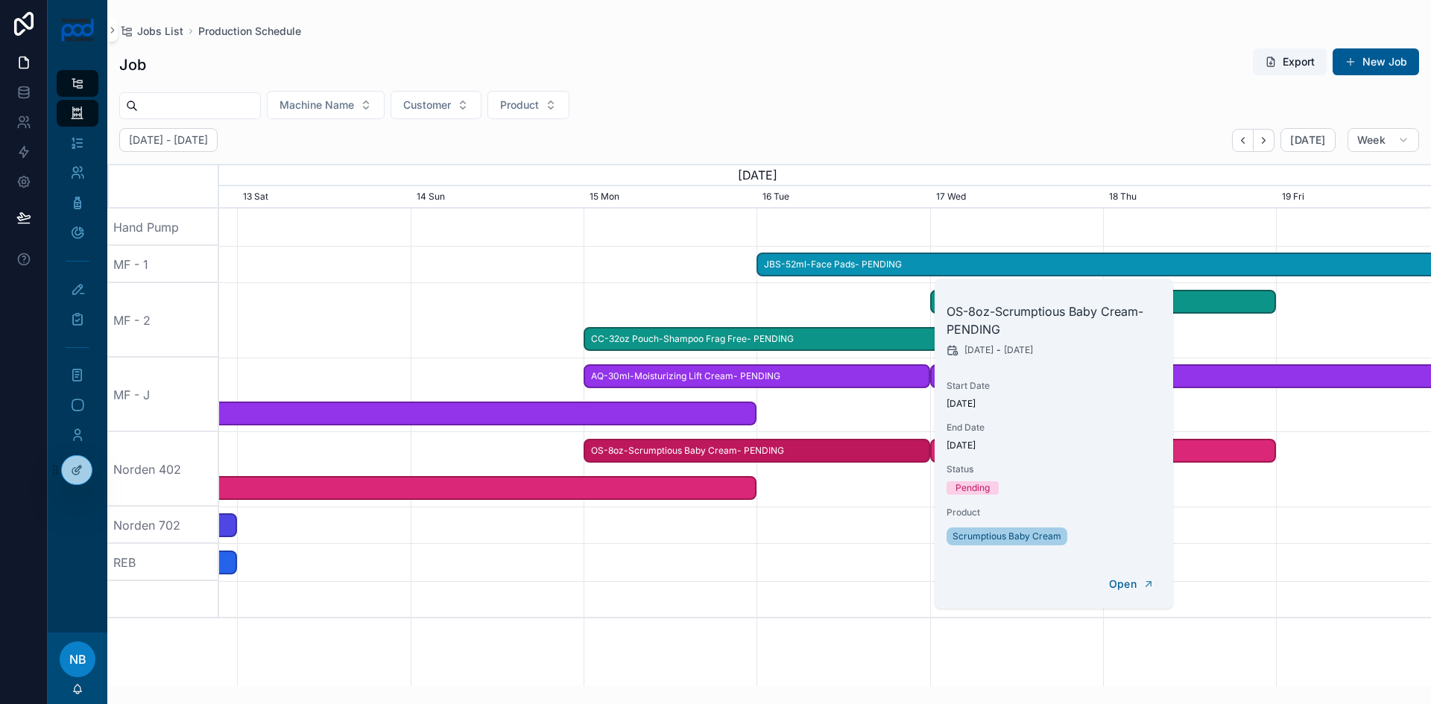
click at [904, 514] on div at bounding box center [825, 525] width 4849 height 37
